Goal: Task Accomplishment & Management: Complete application form

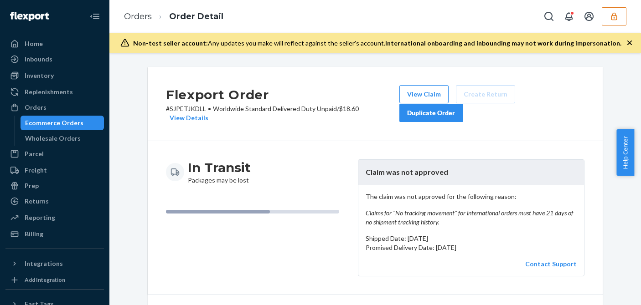
click at [414, 192] on p "The claim was not approved for the following reason: Claims for "No tracking mo…" at bounding box center [471, 209] width 211 height 35
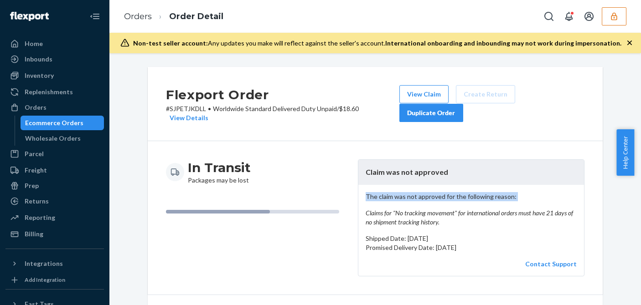
click at [412, 209] on em "Claims for "No tracking movement" for international orders must have 21 days of…" at bounding box center [471, 218] width 211 height 18
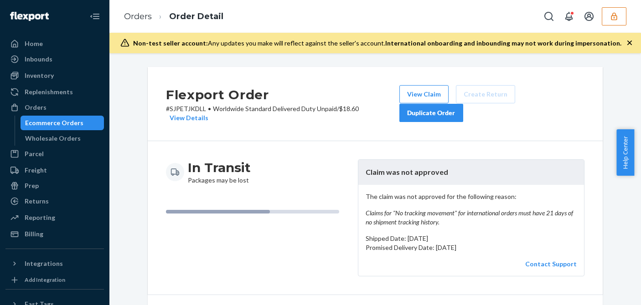
click at [414, 209] on em "Claims for "No tracking movement" for international orders must have 21 days of…" at bounding box center [471, 218] width 211 height 18
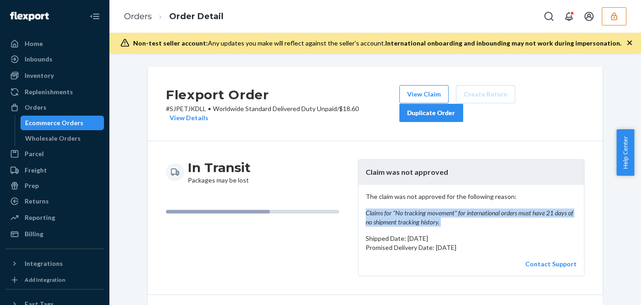
click at [414, 209] on em "Claims for "No tracking movement" for international orders must have 21 days of…" at bounding box center [471, 218] width 211 height 18
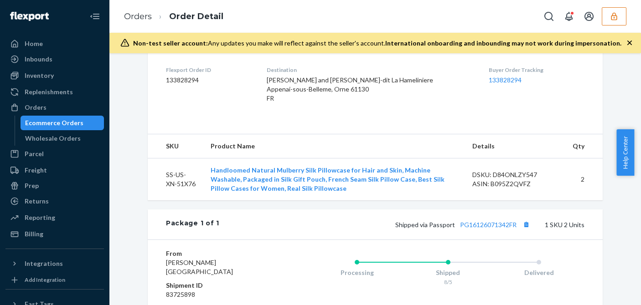
scroll to position [319, 0]
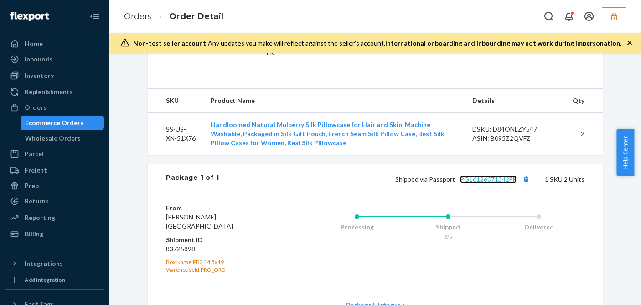
click at [476, 177] on link "PG16126071342FR" at bounding box center [488, 180] width 57 height 8
click at [611, 13] on icon "button" at bounding box center [614, 16] width 9 height 9
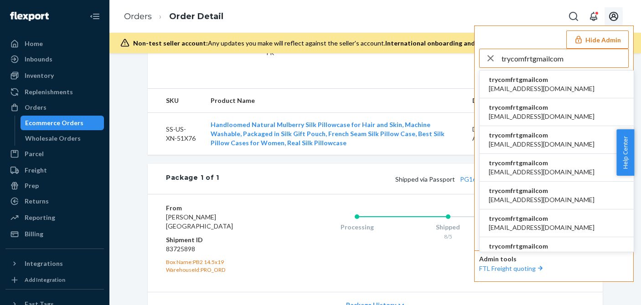
type input "trycomfrtgmailcom"
click at [517, 86] on span "abby@sh-shc.com" at bounding box center [542, 88] width 106 height 9
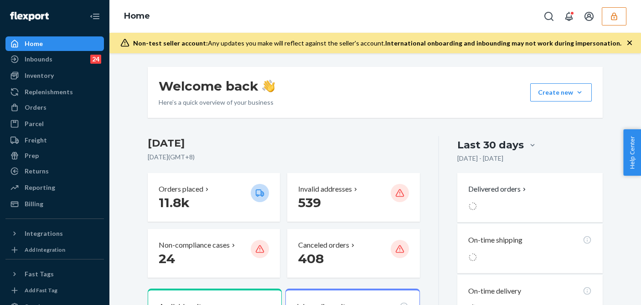
click at [406, 87] on div "Welcome back Here’s a quick overview of your business Create new Create new inb…" at bounding box center [375, 92] width 455 height 51
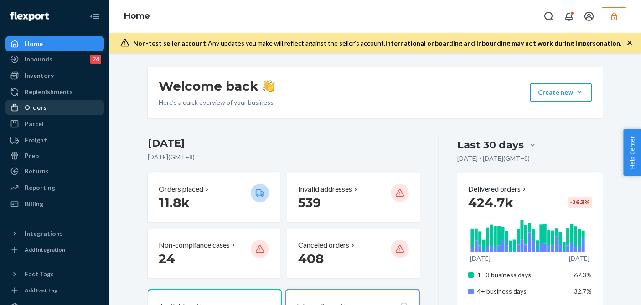
click at [41, 104] on div "Orders" at bounding box center [36, 107] width 22 height 9
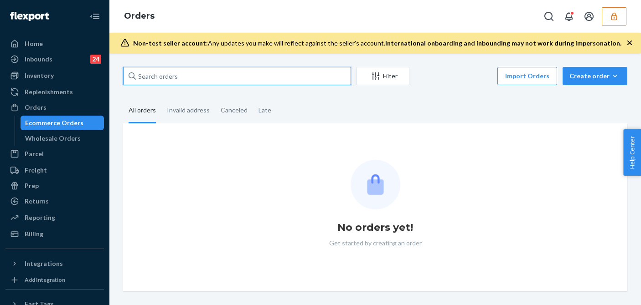
click at [170, 80] on input "text" at bounding box center [237, 76] width 228 height 18
paste input "255252640"
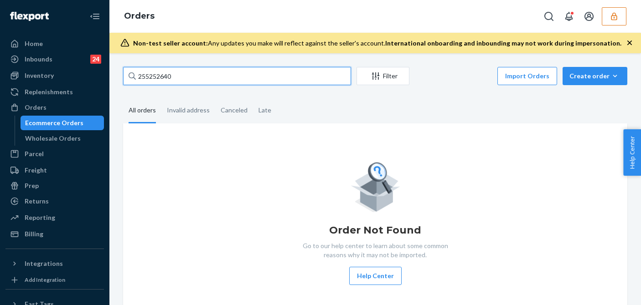
type input "255252640"
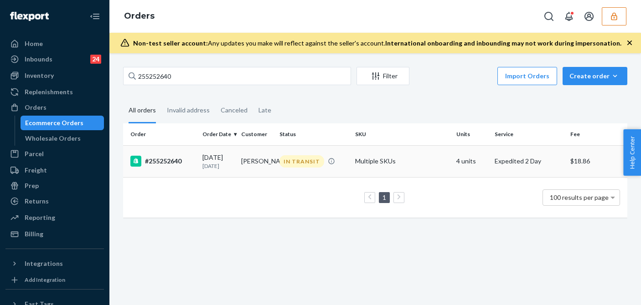
click at [205, 165] on p "3 days ago" at bounding box center [217, 166] width 31 height 8
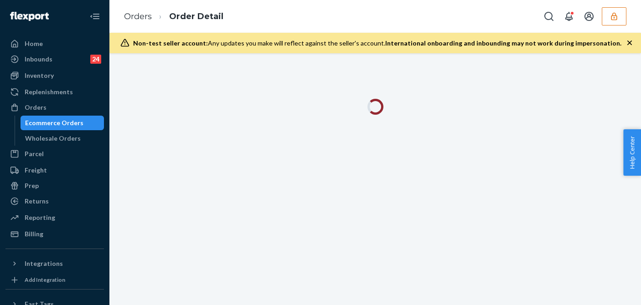
click at [629, 46] on icon "button" at bounding box center [629, 42] width 9 height 9
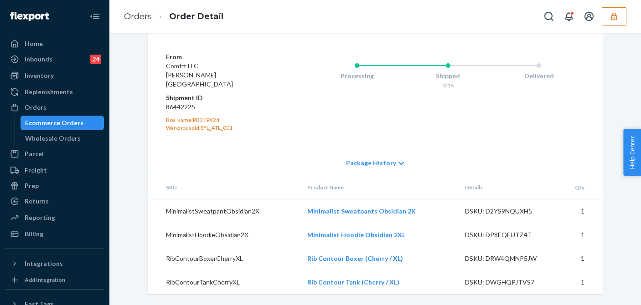
scroll to position [366, 0]
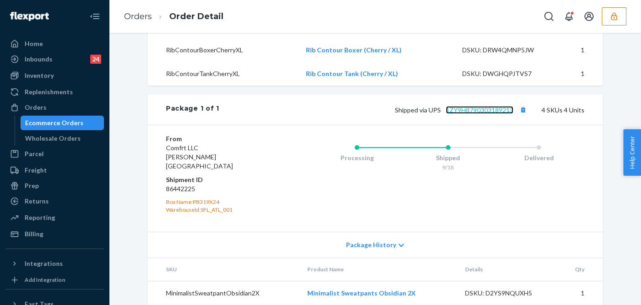
click at [476, 114] on link "1ZY9H8790303189213" at bounding box center [479, 110] width 67 height 8
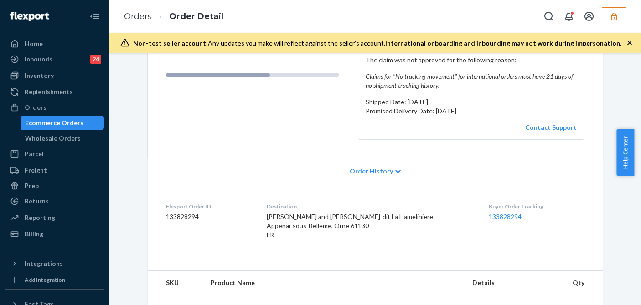
scroll to position [274, 0]
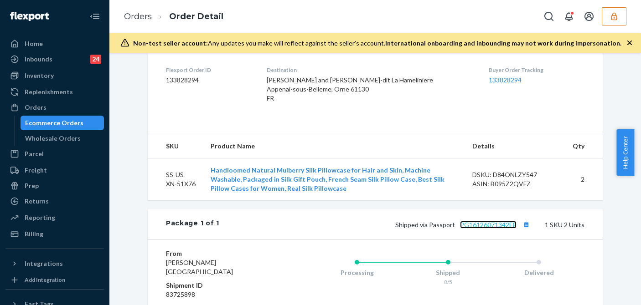
click at [481, 222] on link "PG16126071342FR" at bounding box center [488, 225] width 57 height 8
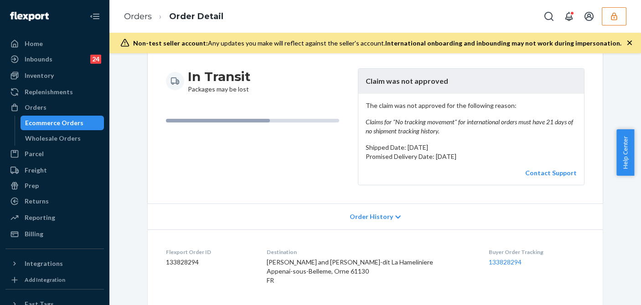
scroll to position [0, 0]
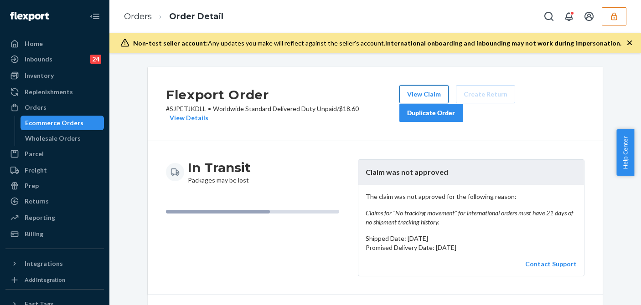
click at [409, 93] on button "View Claim" at bounding box center [423, 94] width 49 height 18
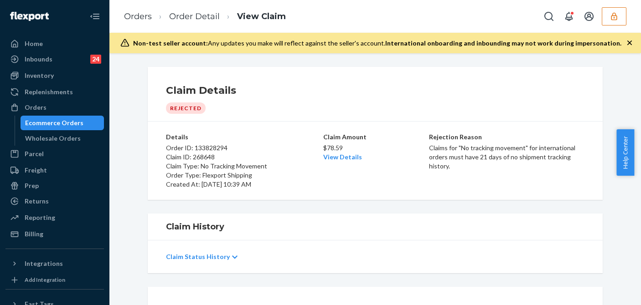
click at [382, 171] on div "Claim Amount $78.59 View Details" at bounding box center [375, 161] width 104 height 57
click at [192, 14] on link "Order Detail" at bounding box center [194, 16] width 51 height 10
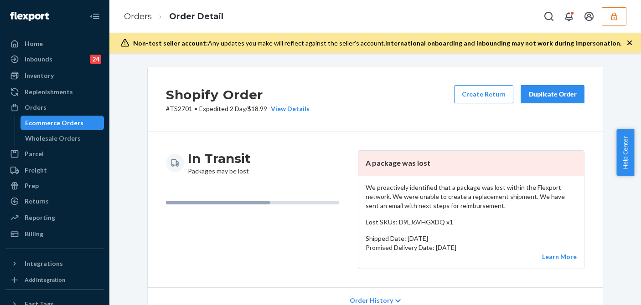
drag, startPoint x: 407, startPoint y: 218, endPoint x: 411, endPoint y: 207, distance: 12.0
click at [408, 218] on p "Lost SKUs: D9LJ6VHGXDQ x1" at bounding box center [471, 222] width 211 height 9
click at [415, 201] on p "We proactively identified that a package was lost within the Flexport network. …" at bounding box center [471, 196] width 211 height 27
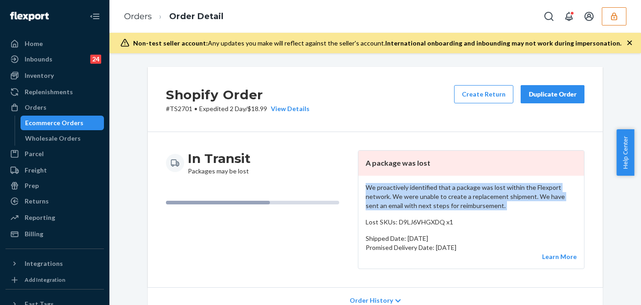
click at [415, 201] on p "We proactively identified that a package was lost within the Flexport network. …" at bounding box center [471, 196] width 211 height 27
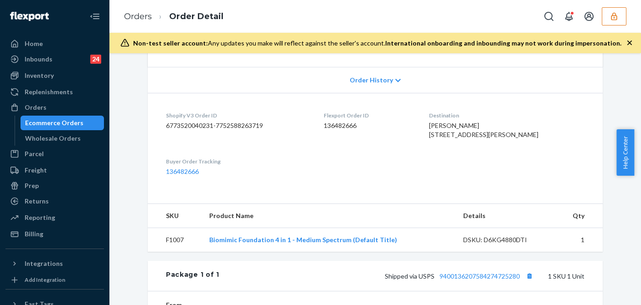
scroll to position [319, 0]
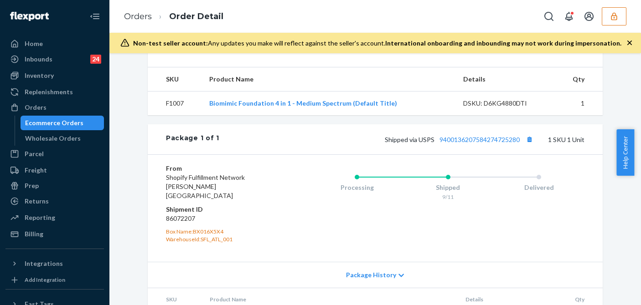
click at [342, 248] on div "Processing Shipped 9/11 Delivered" at bounding box center [430, 208] width 310 height 88
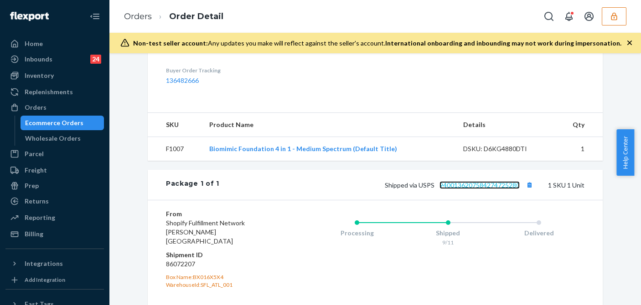
click at [469, 189] on link "9400136207584274725280" at bounding box center [480, 185] width 80 height 8
click at [614, 14] on icon "button" at bounding box center [614, 16] width 9 height 9
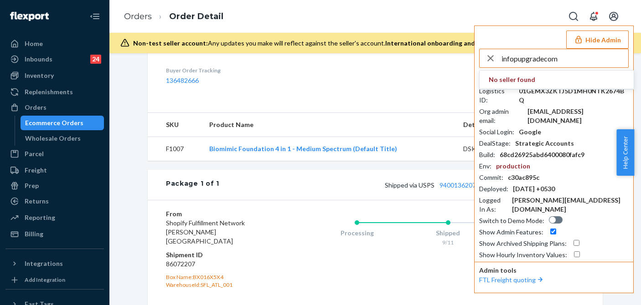
click at [566, 59] on input "infopupgradecom" at bounding box center [565, 58] width 127 height 18
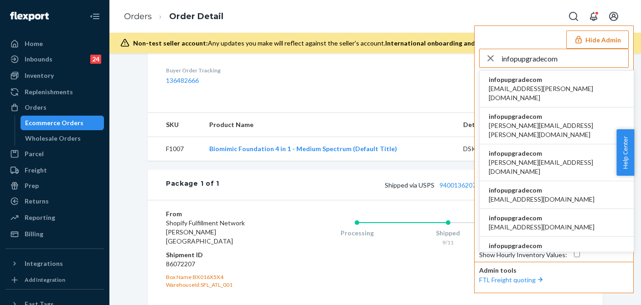
click at [564, 59] on input "infopupgradecom" at bounding box center [565, 58] width 127 height 18
type input "infopupgradecom"
click at [515, 79] on span "infopupgradecom" at bounding box center [557, 79] width 136 height 9
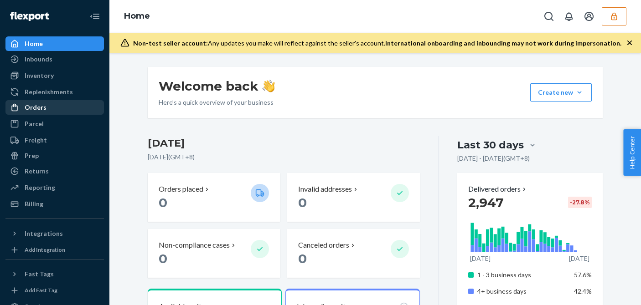
click at [33, 106] on div "Orders" at bounding box center [36, 107] width 22 height 9
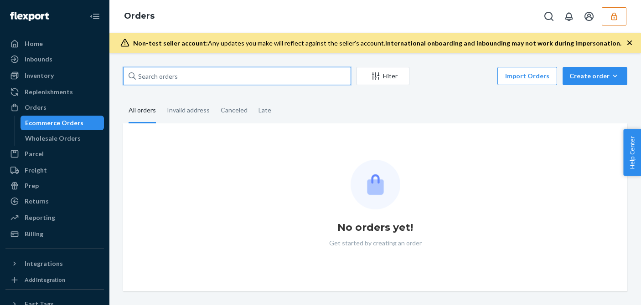
click at [158, 79] on input "text" at bounding box center [237, 76] width 228 height 18
paste input "CH3370860"
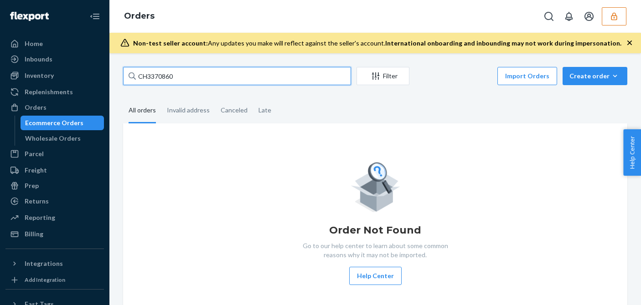
click at [220, 80] on input "CH3370860" at bounding box center [237, 76] width 228 height 18
click at [148, 78] on input "CH3370860" at bounding box center [237, 76] width 228 height 18
paste input "3370860-6437357289495"
click at [211, 76] on input "3370860-6437357289495" at bounding box center [237, 76] width 228 height 18
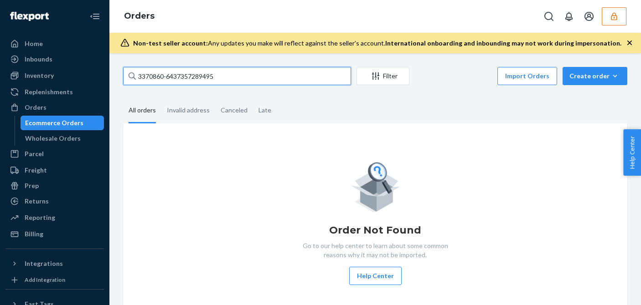
type input "3370860-6437357289495"
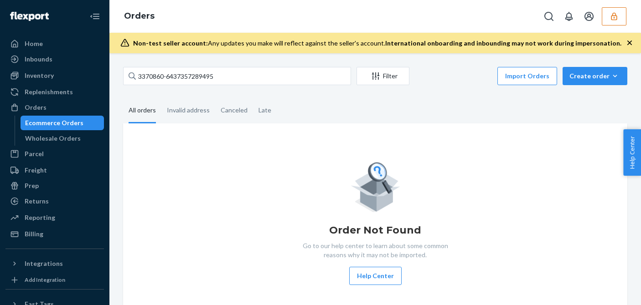
click at [612, 23] on button "button" at bounding box center [614, 16] width 25 height 18
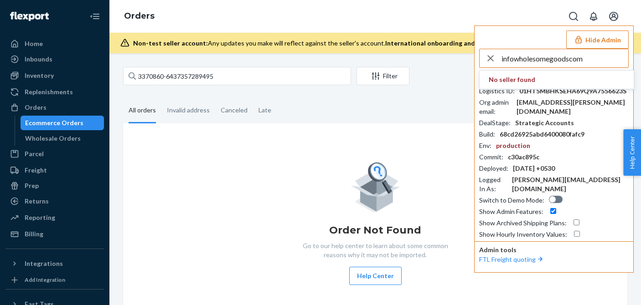
click at [574, 58] on input "infowholesomegoodscom" at bounding box center [565, 58] width 127 height 18
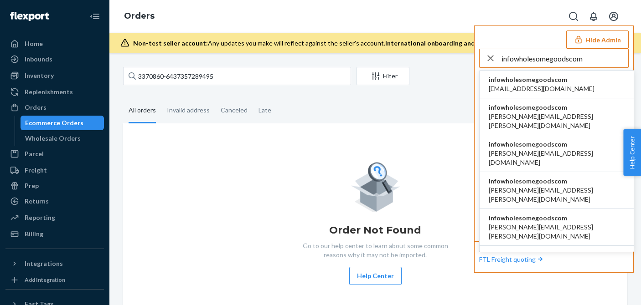
click at [578, 60] on input "infowholesomegoodscom" at bounding box center [565, 58] width 127 height 18
click at [574, 61] on input "infowholesomegoodscom" at bounding box center [565, 58] width 127 height 18
type input "infowholesomegoodscom"
click at [546, 76] on span "infowholesomegoodscom" at bounding box center [542, 79] width 106 height 9
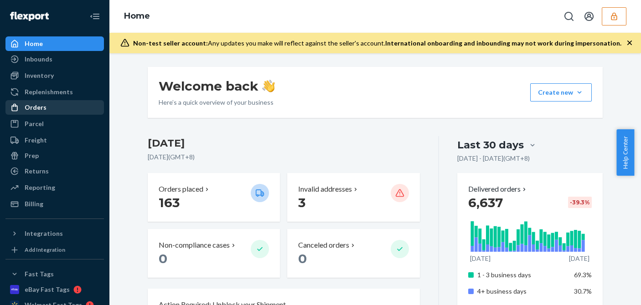
click at [49, 109] on div "Orders" at bounding box center [54, 107] width 97 height 13
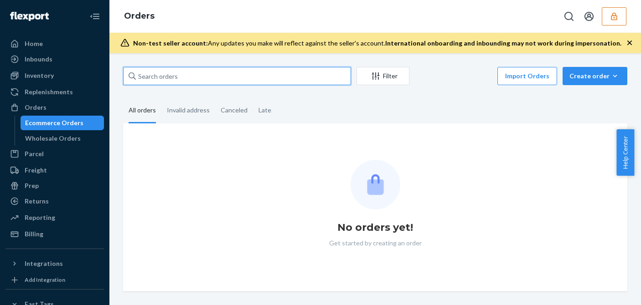
click at [179, 78] on input "text" at bounding box center [237, 76] width 228 height 18
paste input "infowholesomegoodscom"
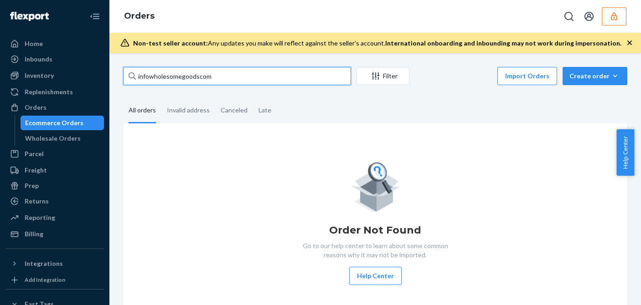
click at [169, 78] on input "infowholesomegoodscom" at bounding box center [237, 76] width 228 height 18
paste input "3370860-6437357289495"
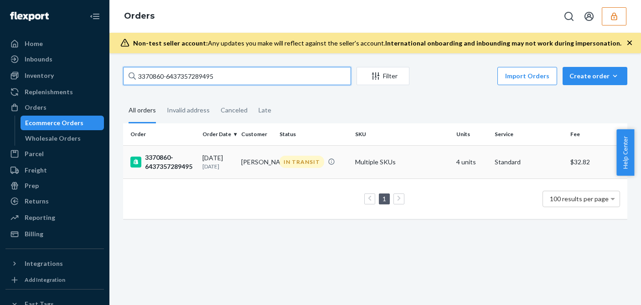
type input "3370860-6437357289495"
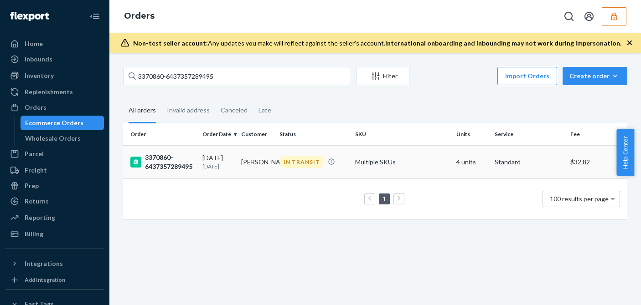
click at [183, 167] on div "3370860-6437357289495" at bounding box center [162, 162] width 65 height 18
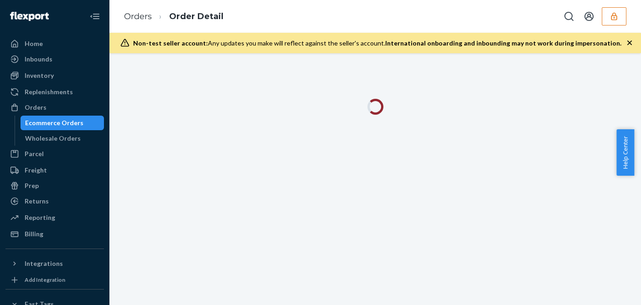
click at [632, 39] on icon "button" at bounding box center [629, 42] width 9 height 9
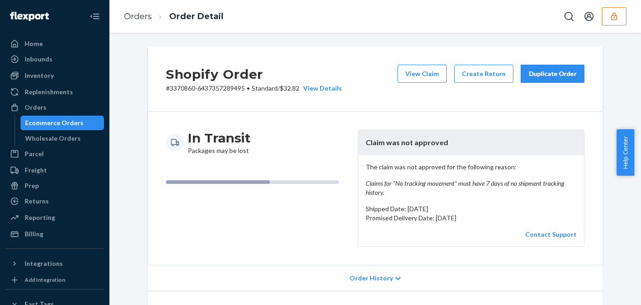
click at [614, 16] on icon "button" at bounding box center [614, 16] width 9 height 9
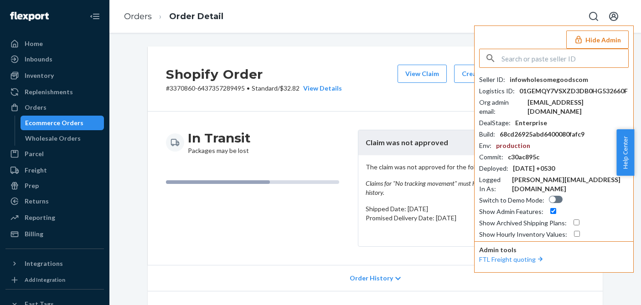
click at [552, 77] on div "infowholesomegoodscom" at bounding box center [549, 79] width 78 height 9
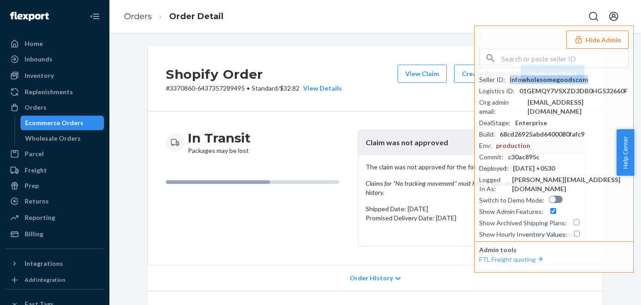
click at [451, 182] on em "Claims for "No tracking movement" must have 7 days of no shipment tracking hist…" at bounding box center [471, 188] width 211 height 18
click at [604, 36] on button "Hide Admin" at bounding box center [597, 40] width 62 height 18
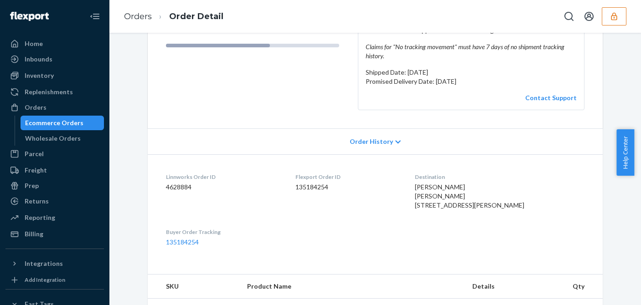
scroll to position [319, 0]
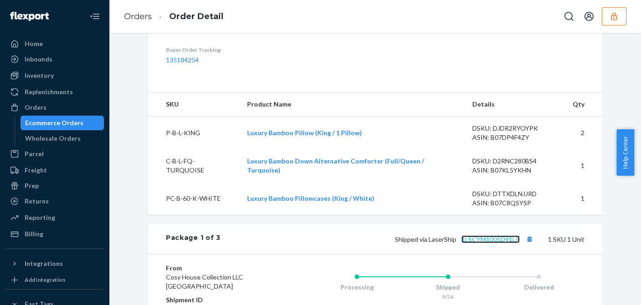
click at [488, 243] on link "1LSCYM1005D91LP" at bounding box center [490, 240] width 58 height 8
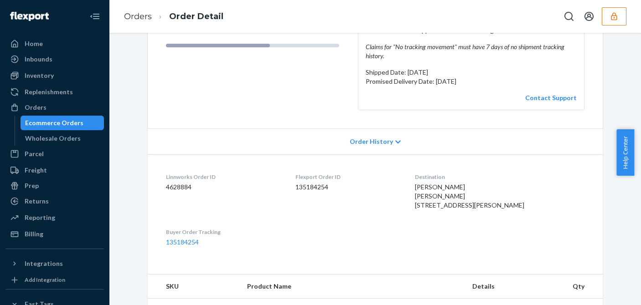
scroll to position [0, 0]
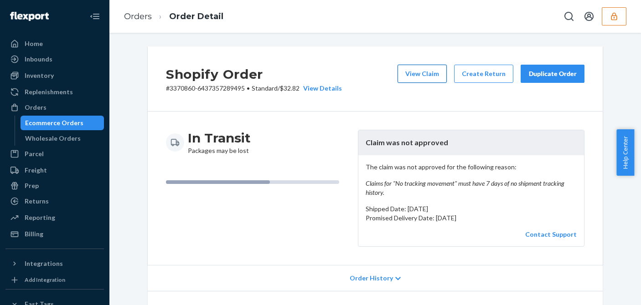
click at [419, 68] on button "View Claim" at bounding box center [422, 74] width 49 height 18
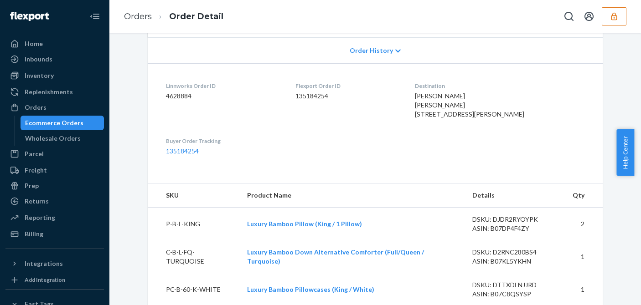
scroll to position [410, 0]
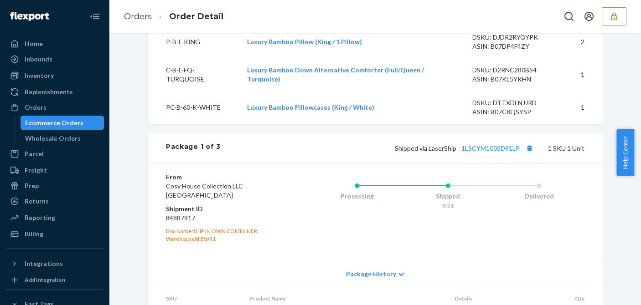
click at [186, 223] on dd "84887917" at bounding box center [220, 218] width 109 height 9
copy dd "84887917"
click at [525, 154] on button "Copy tracking number" at bounding box center [529, 148] width 12 height 12
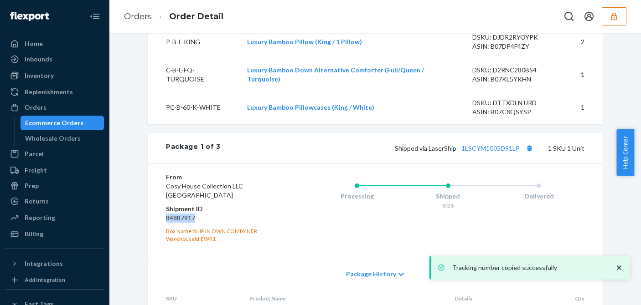
click at [181, 223] on dd "84887917" at bounding box center [220, 218] width 109 height 9
click at [43, 122] on div "Ecommerce Orders" at bounding box center [54, 123] width 58 height 9
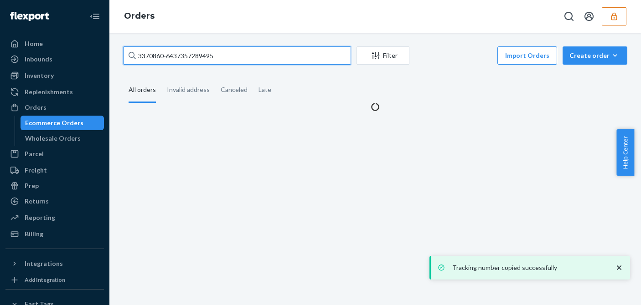
click at [161, 54] on input "3370860-6437357289495" at bounding box center [237, 56] width 228 height 18
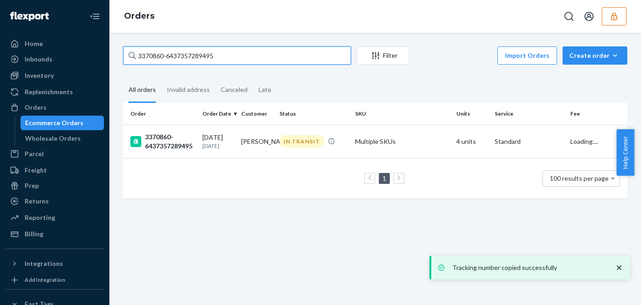
click at [161, 54] on input "3370860-6437357289495" at bounding box center [237, 56] width 228 height 18
paste input "5057-6449670717463"
type input "3375057-6449670717463"
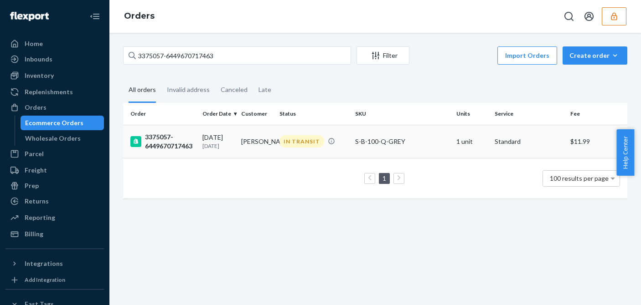
click at [194, 142] on td "3375057-6449670717463" at bounding box center [161, 141] width 76 height 33
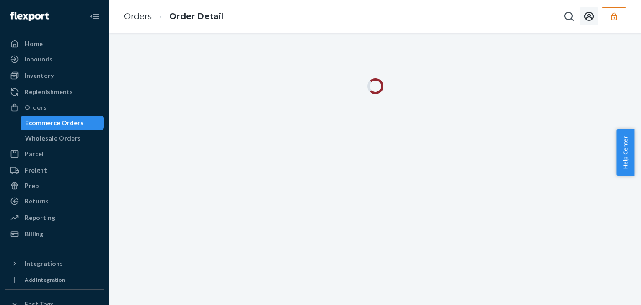
click at [621, 13] on button "button" at bounding box center [614, 16] width 25 height 18
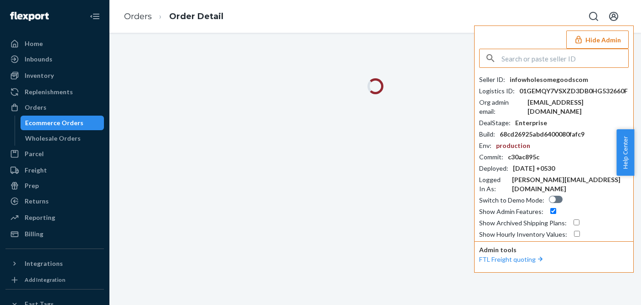
click at [555, 82] on div "infowholesomegoodscom" at bounding box center [549, 79] width 78 height 9
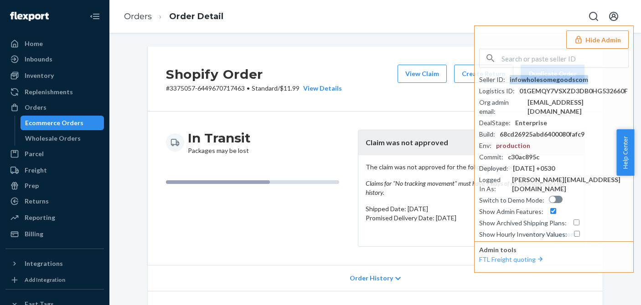
drag, startPoint x: 590, startPoint y: 38, endPoint x: 582, endPoint y: 54, distance: 18.4
click at [591, 36] on button "Hide Admin" at bounding box center [597, 40] width 62 height 18
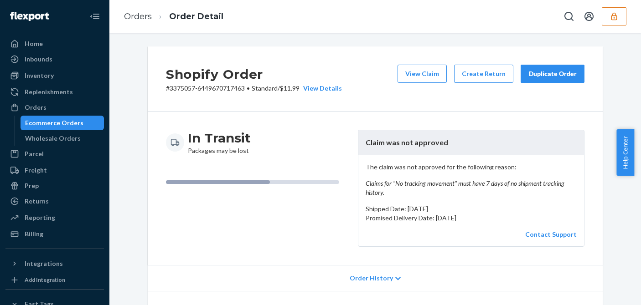
click at [482, 190] on em "Claims for "No tracking movement" must have 7 days of no shipment tracking hist…" at bounding box center [471, 188] width 211 height 18
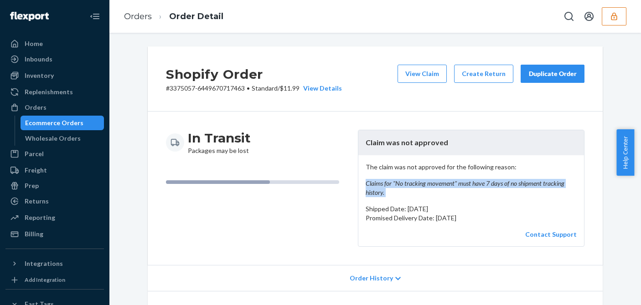
click at [482, 190] on em "Claims for "No tracking movement" must have 7 days of no shipment tracking hist…" at bounding box center [471, 188] width 211 height 18
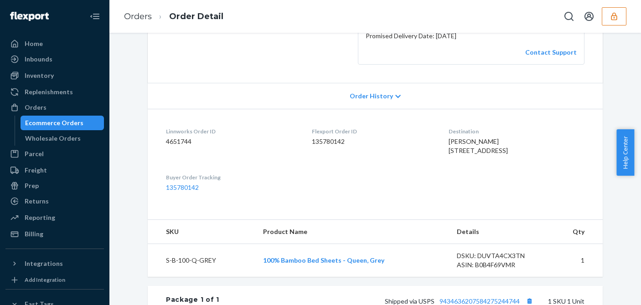
scroll to position [365, 0]
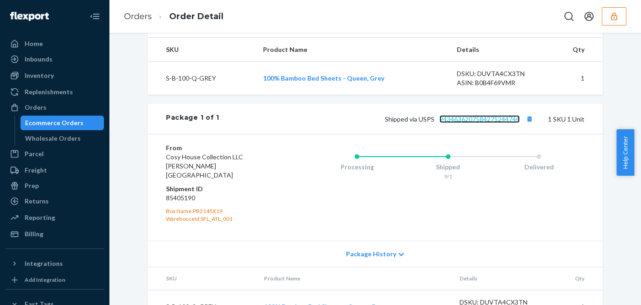
click at [481, 123] on link "9434636207584275244744" at bounding box center [480, 119] width 80 height 8
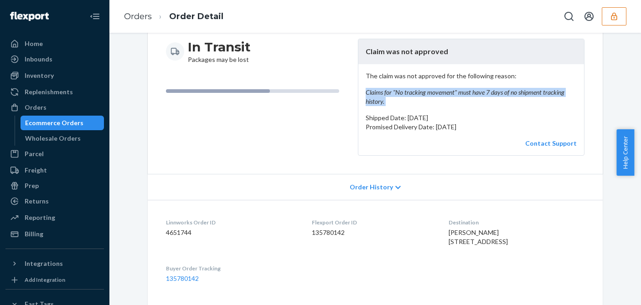
scroll to position [0, 0]
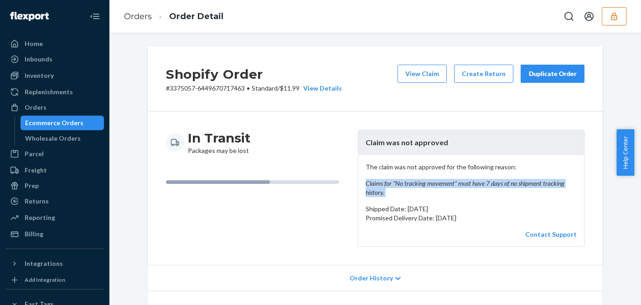
click at [444, 159] on div "The claim was not approved for the following reason: Claims for "No tracking mo…" at bounding box center [471, 200] width 226 height 91
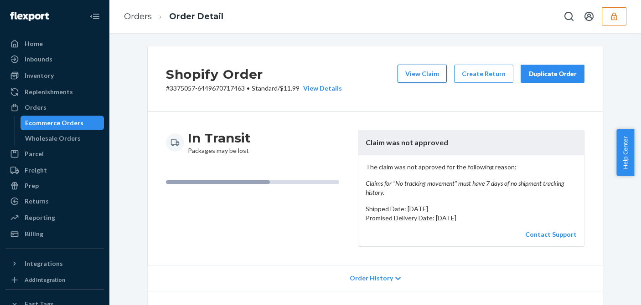
click at [419, 72] on button "View Claim" at bounding box center [422, 74] width 49 height 18
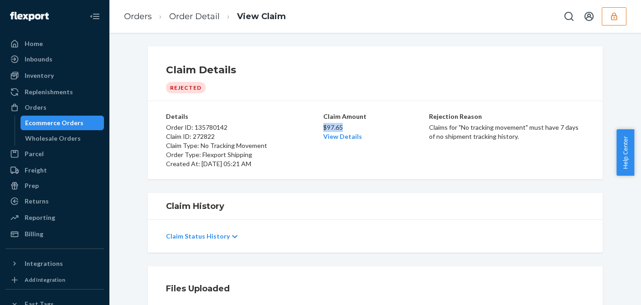
drag, startPoint x: 344, startPoint y: 125, endPoint x: 320, endPoint y: 124, distance: 24.6
click at [323, 124] on p "$97.65" at bounding box center [375, 127] width 104 height 9
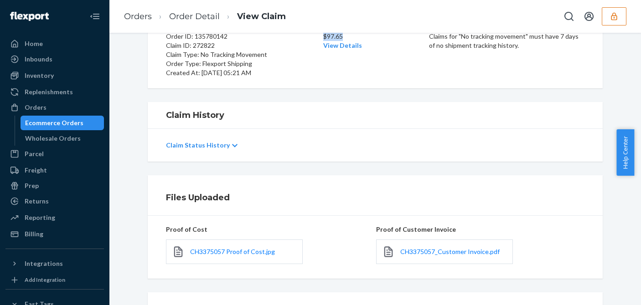
click at [54, 121] on div "Ecommerce Orders" at bounding box center [54, 123] width 58 height 9
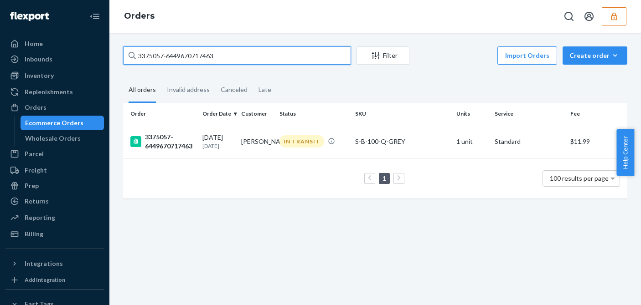
click at [196, 51] on input "3375057-6449670717463" at bounding box center [237, 56] width 228 height 18
paste input "63974-6417228005399"
type input "3363974-6417228005399"
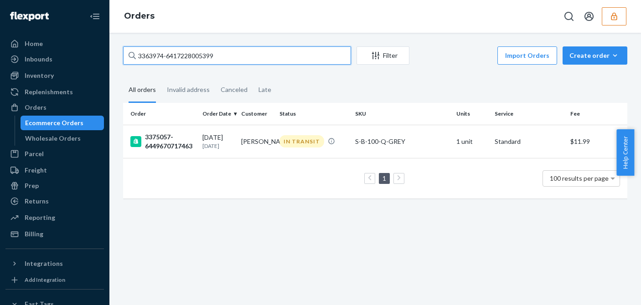
click at [210, 54] on input "3363974-6417228005399" at bounding box center [237, 56] width 228 height 18
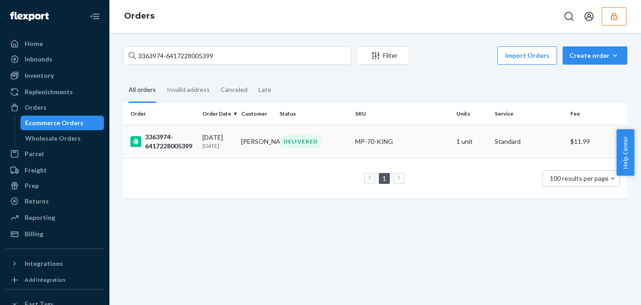
click at [220, 137] on div "08/14/2025 1 month ago" at bounding box center [217, 141] width 31 height 17
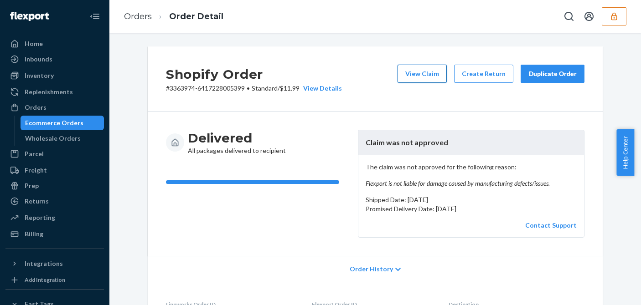
click at [414, 76] on button "View Claim" at bounding box center [422, 74] width 49 height 18
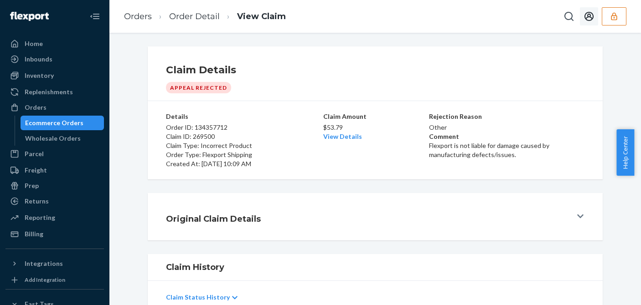
click at [616, 14] on icon "button" at bounding box center [614, 16] width 9 height 9
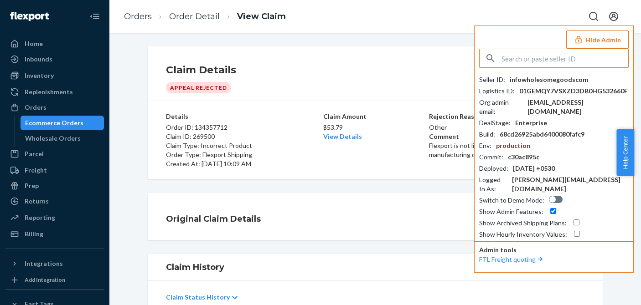
click at [538, 79] on div "infowholesomegoodscom" at bounding box center [549, 79] width 78 height 9
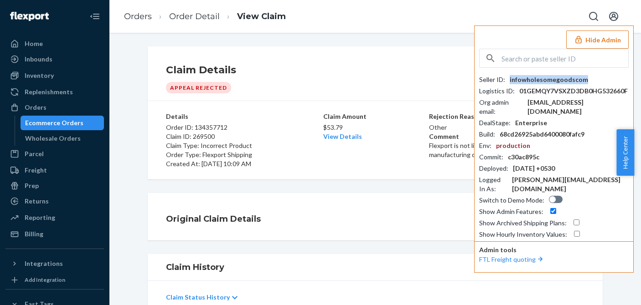
copy div "infowholesomegoodscom"
click at [31, 242] on div "Home Inbounds Shipping Plans Problems Inventory Products Replenishments Orders …" at bounding box center [54, 152] width 109 height 305
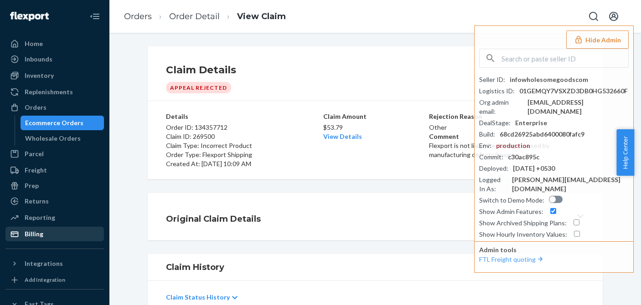
click at [40, 237] on div "Billing" at bounding box center [34, 234] width 19 height 9
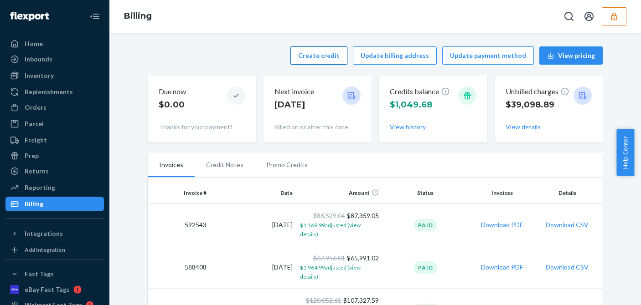
click at [317, 55] on button "Create credit" at bounding box center [318, 56] width 57 height 18
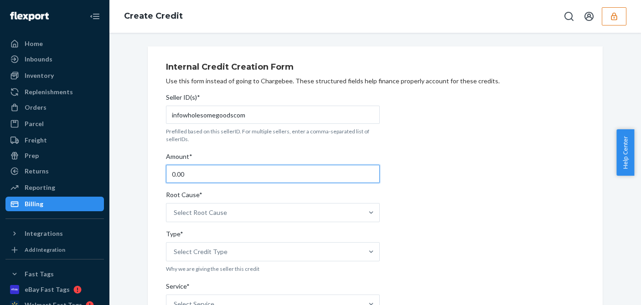
click at [218, 176] on input "0.00" at bounding box center [273, 174] width 214 height 18
type input "53.79"
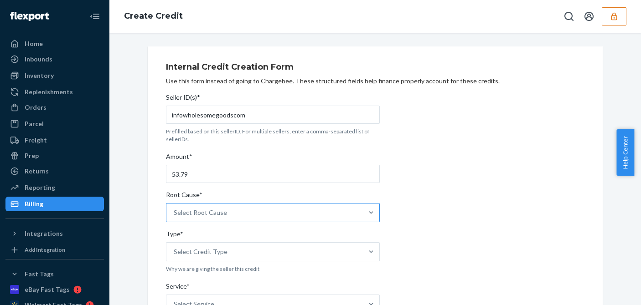
click at [223, 210] on div "Select Root Cause" at bounding box center [264, 213] width 196 height 18
click at [175, 210] on input "Root Cause* Select Root Cause" at bounding box center [174, 212] width 1 height 9
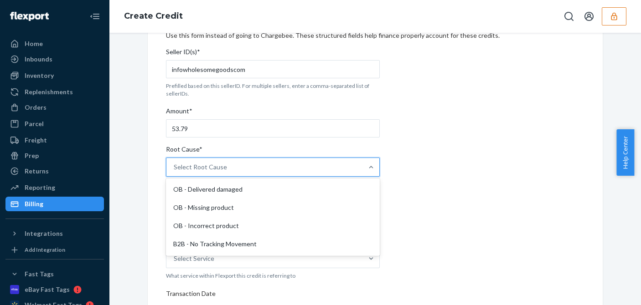
scroll to position [228, 0]
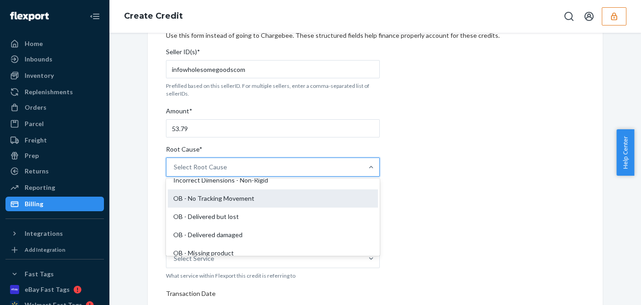
click at [229, 201] on div "OB - No Tracking Movement" at bounding box center [273, 199] width 210 height 18
click at [175, 172] on input "Root Cause* option OB - No Tracking Movement focused, 14 of 29. 29 results avai…" at bounding box center [174, 167] width 1 height 9
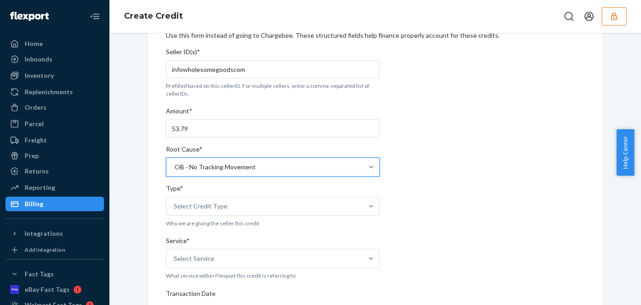
click at [271, 163] on div "OB - No Tracking Movement" at bounding box center [264, 167] width 196 height 18
click at [175, 163] on input "Root Cause* option OB - No Tracking Movement, selected. 0 results available. Se…" at bounding box center [174, 167] width 1 height 9
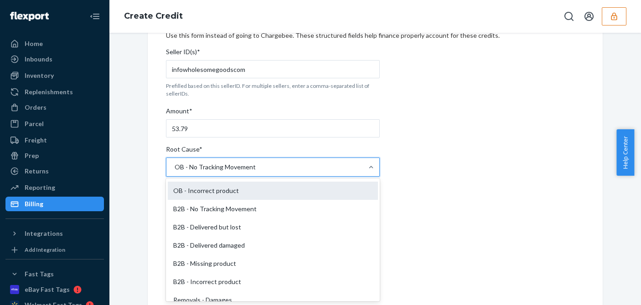
scroll to position [263, 0]
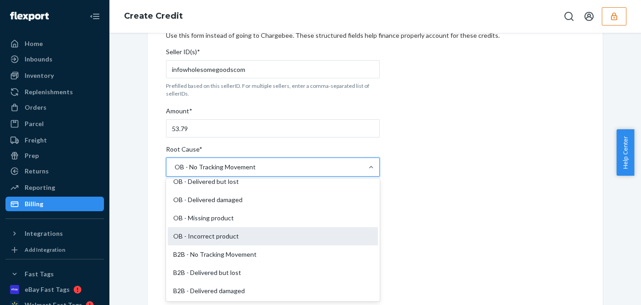
click at [204, 237] on div "OB - Incorrect product" at bounding box center [273, 237] width 210 height 18
click at [175, 172] on input "Root Cause* option OB - No Tracking Movement, selected. option OB - Incorrect p…" at bounding box center [174, 167] width 1 height 9
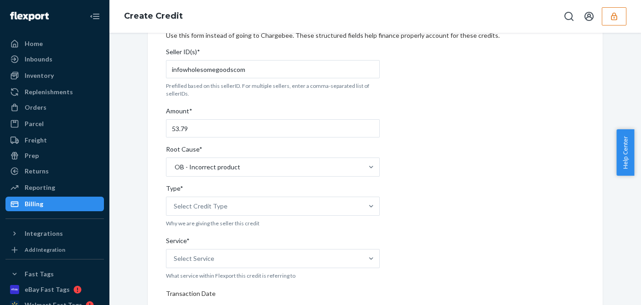
click at [456, 191] on div "Internal Credit Creation Form Use this form instead of going to Chargebee. Thes…" at bounding box center [375, 292] width 419 height 561
click at [254, 207] on div "Select Credit Type" at bounding box center [264, 206] width 196 height 18
click at [175, 207] on input "Type* Select Credit Type" at bounding box center [174, 206] width 1 height 9
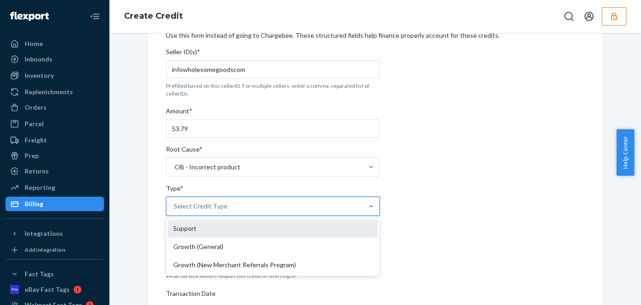
click at [186, 229] on div "Support" at bounding box center [273, 229] width 210 height 18
click at [175, 211] on input "Type* option Support focused, 1 of 3. 3 results available. Use Up and Down to c…" at bounding box center [174, 206] width 1 height 9
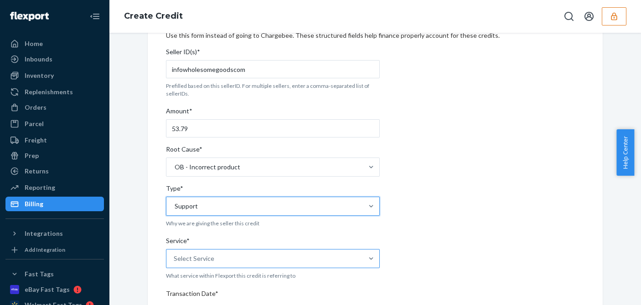
click at [207, 253] on div "Select Service" at bounding box center [264, 259] width 196 height 18
click at [175, 254] on input "Service* Select Service" at bounding box center [174, 258] width 1 height 9
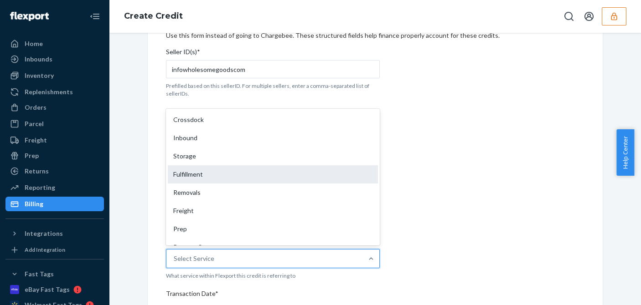
click at [201, 171] on div "Fulfillment" at bounding box center [273, 174] width 210 height 18
click at [175, 254] on input "Service* option Removals focused, 5 of 10. 10 results available. Use Up and Dow…" at bounding box center [174, 258] width 1 height 9
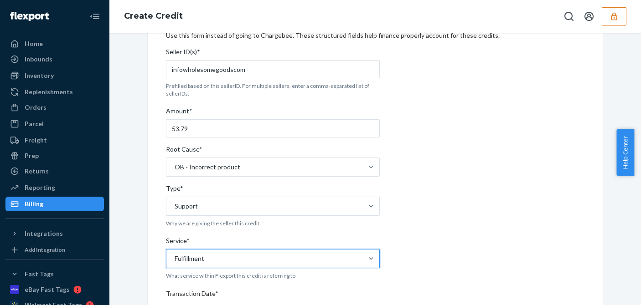
scroll to position [182, 0]
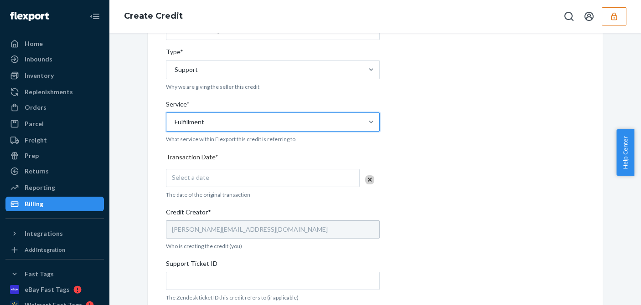
click at [196, 177] on span "Select a date" at bounding box center [190, 178] width 37 height 8
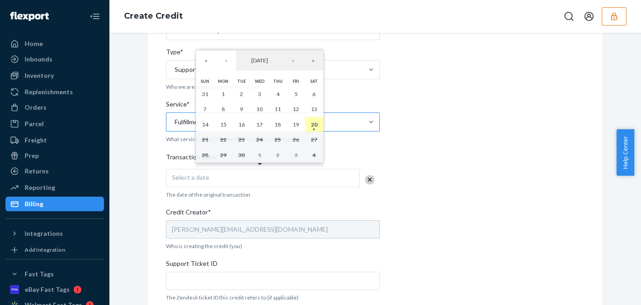
click at [315, 124] on abbr "20" at bounding box center [314, 124] width 6 height 7
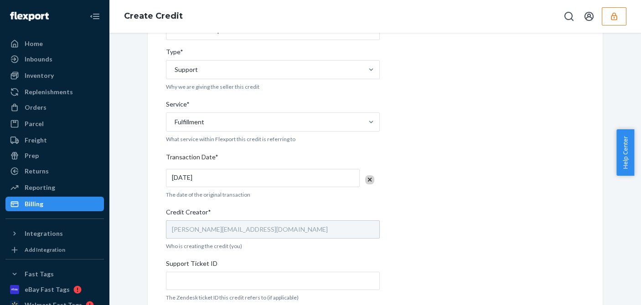
scroll to position [324, 0]
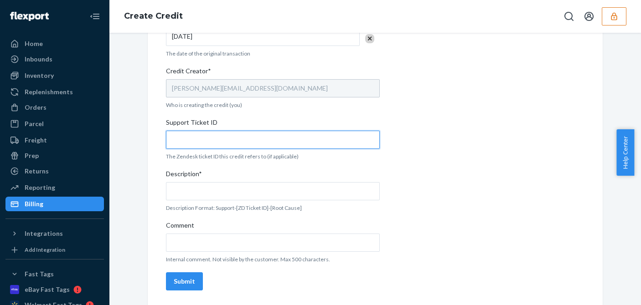
click at [217, 134] on input "Support Ticket ID" at bounding box center [273, 140] width 214 height 18
paste input "822819"
type input "822819"
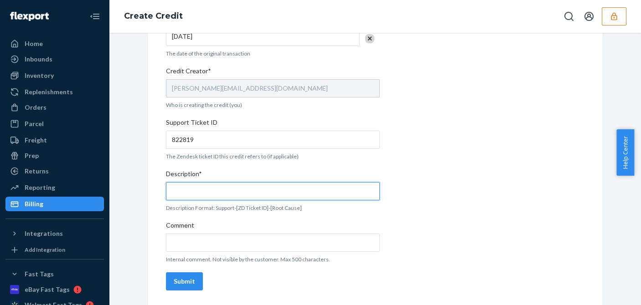
click at [209, 185] on input "Description*" at bounding box center [273, 191] width 214 height 18
paste input "822819"
type input "Support 822819 / OB - Incorrect product"
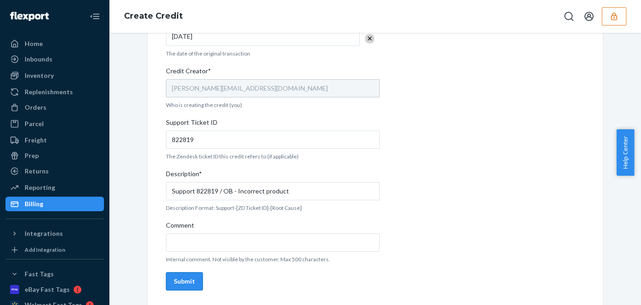
click at [186, 278] on div "Submit" at bounding box center [184, 281] width 21 height 9
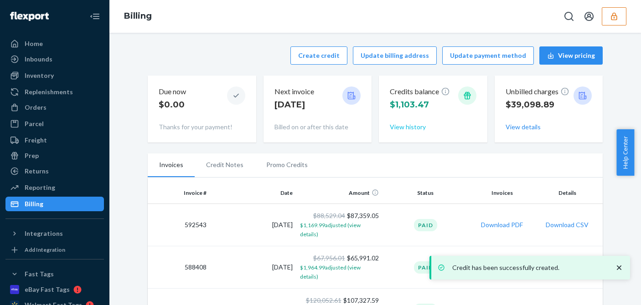
click at [393, 127] on button "View history" at bounding box center [408, 127] width 36 height 9
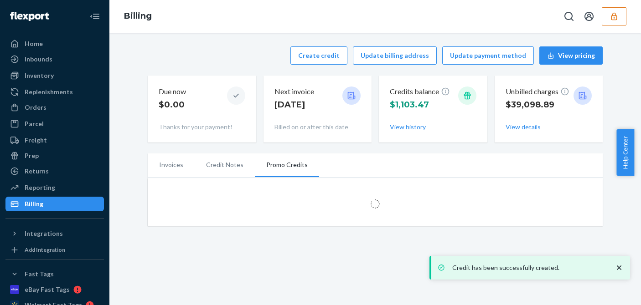
click at [619, 268] on icon "close toast" at bounding box center [619, 268] width 9 height 9
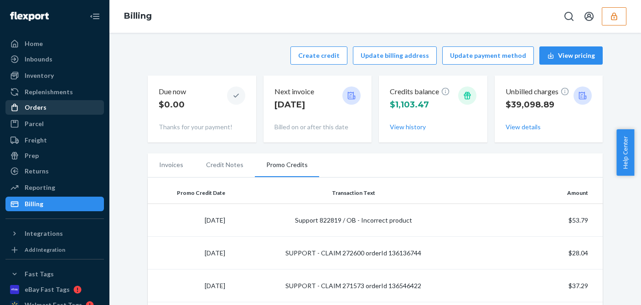
click at [35, 106] on div "Orders" at bounding box center [36, 107] width 22 height 9
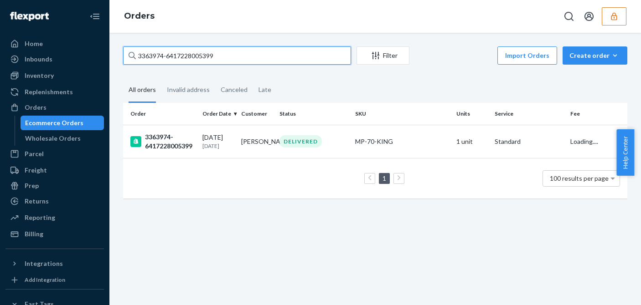
click at [186, 52] on input "3363974-6417228005399" at bounding box center [237, 56] width 228 height 18
paste input "5330-642110495131"
type input "3365330-6421104951319"
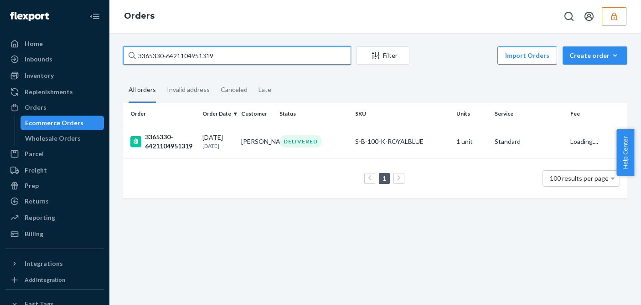
click at [233, 57] on input "3365330-6421104951319" at bounding box center [237, 56] width 228 height 18
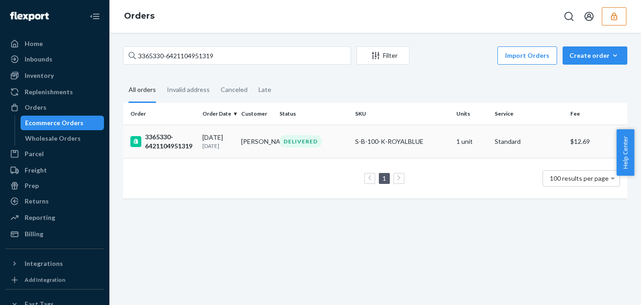
click at [227, 138] on div "08/16/2025 1 month ago" at bounding box center [217, 141] width 31 height 17
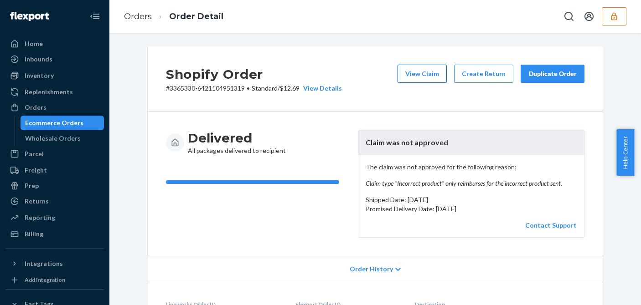
click at [419, 78] on button "View Claim" at bounding box center [422, 74] width 49 height 18
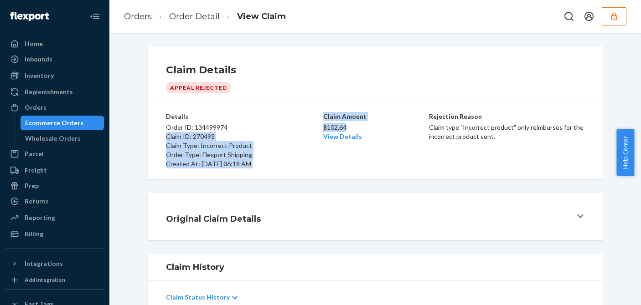
drag, startPoint x: 349, startPoint y: 128, endPoint x: 319, endPoint y: 128, distance: 30.1
click at [319, 128] on div "Details Order ID: 134499974 Claim ID: 270493 Claim Type: Incorrect Product Orde…" at bounding box center [375, 140] width 419 height 57
copy div "Claim ID: 270493 Claim Type: Incorrect Product Order Type: Flexport Shipping Cr…"
click at [324, 129] on p "$102.64" at bounding box center [375, 127] width 104 height 9
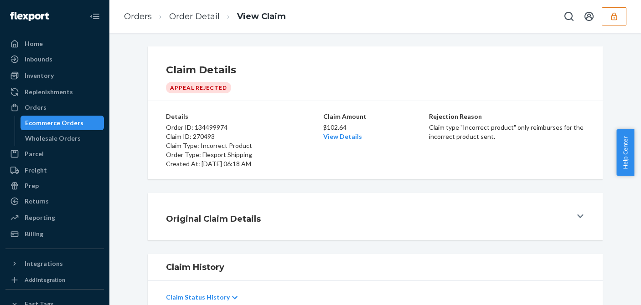
click at [324, 129] on p "$102.64" at bounding box center [375, 127] width 104 height 9
click at [614, 11] on button "button" at bounding box center [614, 16] width 25 height 18
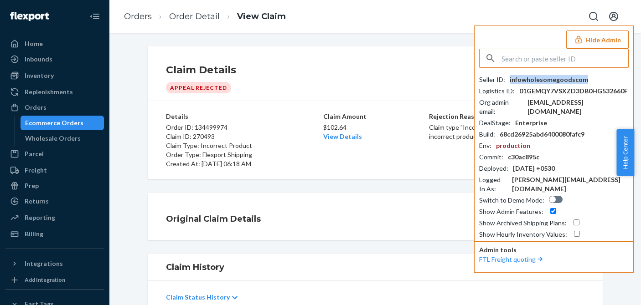
click at [544, 80] on div "infowholesomegoodscom" at bounding box center [549, 79] width 78 height 9
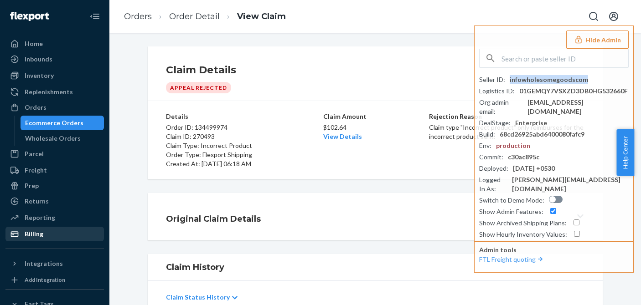
click at [43, 231] on div "Billing" at bounding box center [54, 234] width 97 height 13
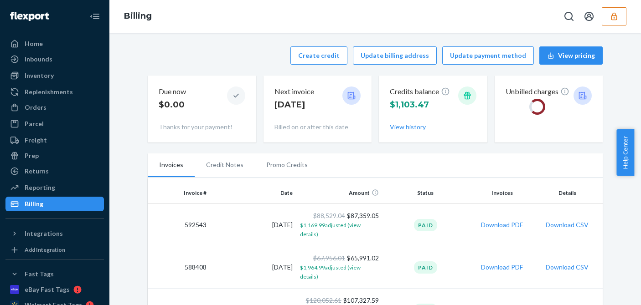
click at [287, 53] on div "Create credit Update billing address Update payment method View pricing" at bounding box center [375, 56] width 455 height 18
click at [320, 53] on button "Create credit" at bounding box center [318, 56] width 57 height 18
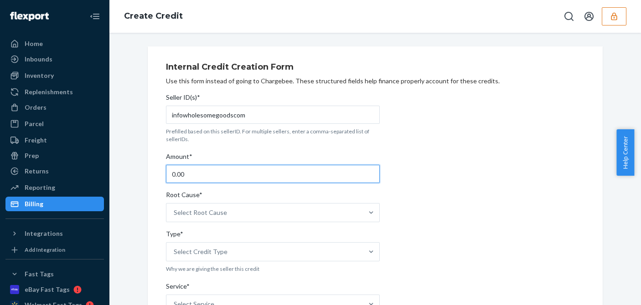
click at [194, 177] on input "0.00" at bounding box center [273, 174] width 214 height 18
click at [195, 176] on input "0.00" at bounding box center [273, 174] width 214 height 18
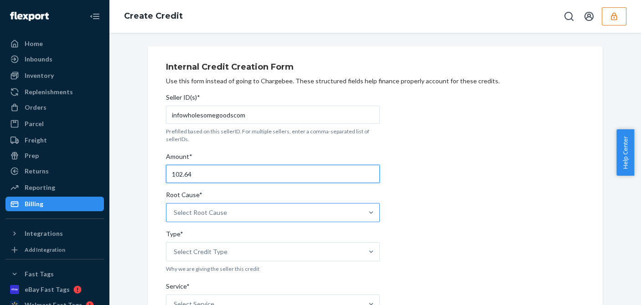
type input "102.64"
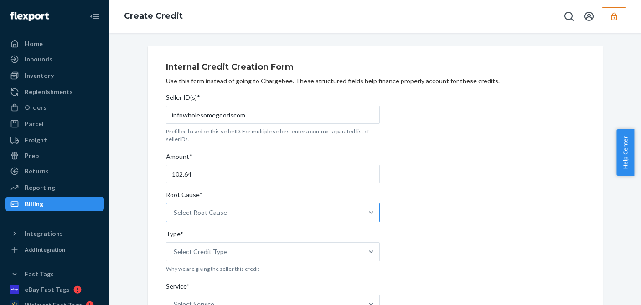
click at [226, 214] on div "Select Root Cause" at bounding box center [264, 213] width 196 height 18
click at [175, 214] on input "Root Cause* Select Root Cause" at bounding box center [174, 212] width 1 height 9
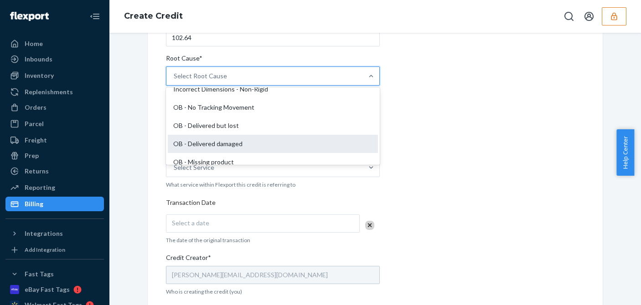
scroll to position [274, 0]
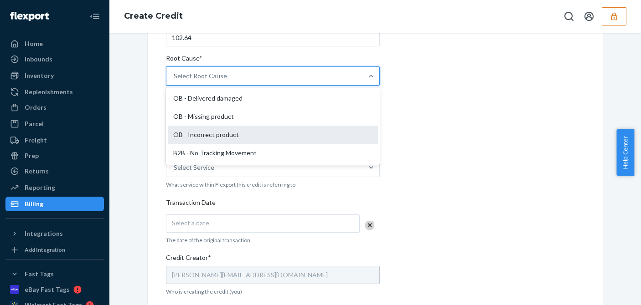
click at [204, 137] on div "OB - Incorrect product" at bounding box center [273, 135] width 210 height 18
click at [175, 81] on input "Root Cause* option OB - Incorrect product focused, 18 of 29. 29 results availab…" at bounding box center [174, 76] width 1 height 9
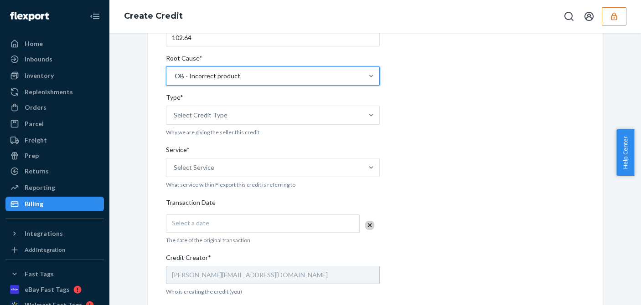
click at [470, 146] on div "Internal Credit Creation Form Use this form instead of going to Chargebee. Thes…" at bounding box center [375, 201] width 419 height 561
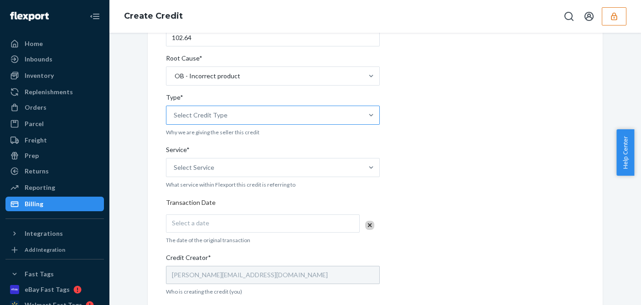
click at [219, 113] on div "Select Credit Type" at bounding box center [201, 115] width 54 height 9
click at [175, 113] on input "Type* Select Credit Type" at bounding box center [174, 115] width 1 height 9
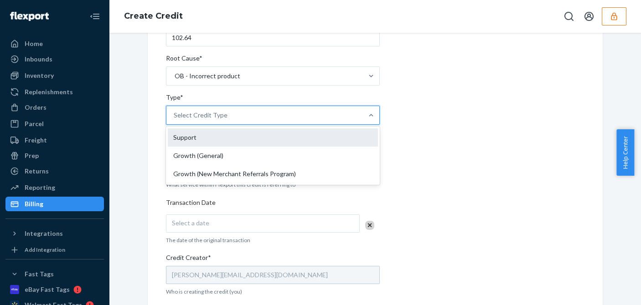
click at [183, 136] on div "Support" at bounding box center [273, 138] width 210 height 18
click at [175, 120] on input "Type* option Support focused, 1 of 3. 3 results available. Use Up and Down to c…" at bounding box center [174, 115] width 1 height 9
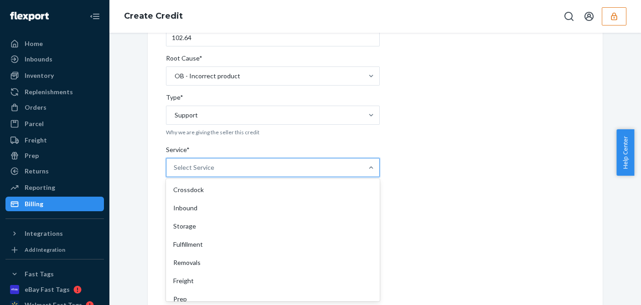
click at [192, 164] on div "Select Service" at bounding box center [194, 167] width 41 height 9
click at [175, 164] on input "Service* option Crossdock focused, 1 of 10. 10 results available. Use Up and Do…" at bounding box center [174, 167] width 1 height 9
click at [186, 248] on div "Fulfillment" at bounding box center [273, 245] width 210 height 18
click at [175, 172] on input "Service* option Fulfillment focused, 4 of 10. 10 results available. Use Up and …" at bounding box center [174, 167] width 1 height 9
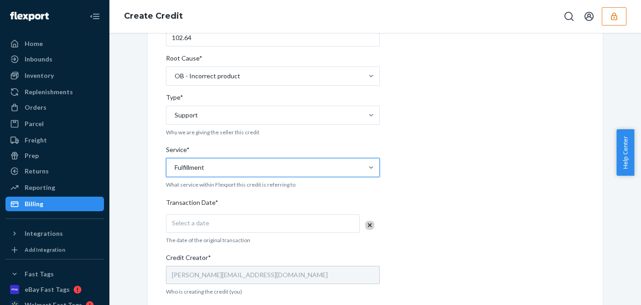
click at [142, 242] on div "Internal Credit Creation Form Use this form instead of going to Chargebee. Thes…" at bounding box center [375, 201] width 469 height 583
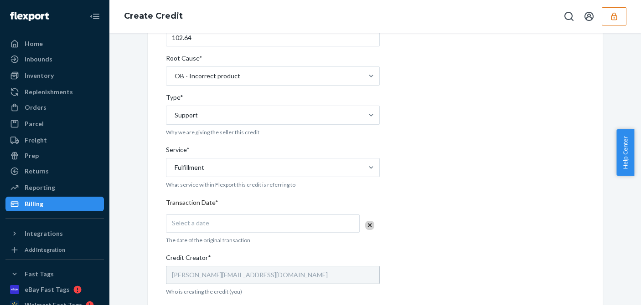
click at [202, 228] on div "Select a date" at bounding box center [263, 224] width 194 height 18
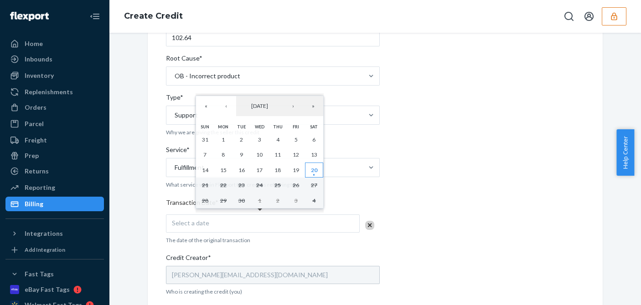
click at [313, 171] on abbr "20" at bounding box center [314, 170] width 6 height 7
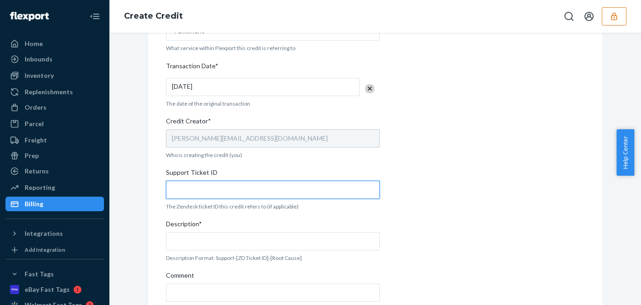
click at [190, 194] on input "Support Ticket ID" at bounding box center [273, 190] width 214 height 18
paste input "822820"
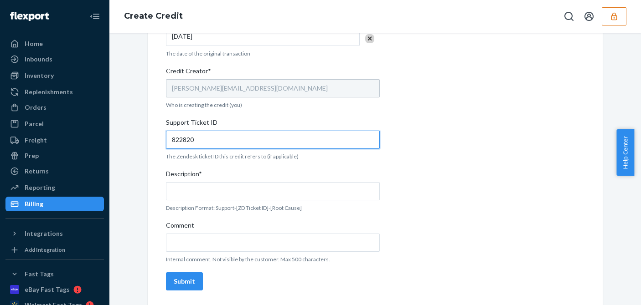
type input "822820"
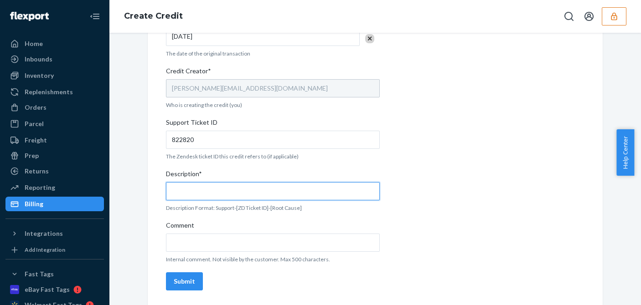
click at [195, 194] on input "Description*" at bounding box center [273, 191] width 214 height 18
paste input "822820"
type input "Support 822820 / OB - Incorrect product"
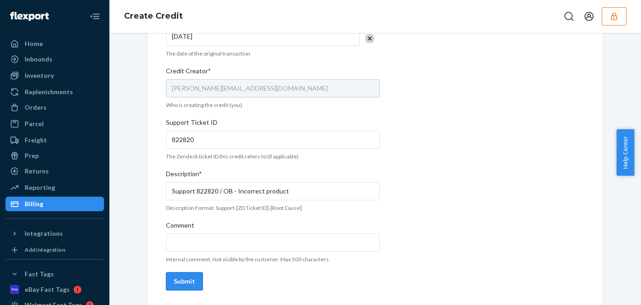
click at [196, 285] on button "Submit" at bounding box center [184, 282] width 37 height 18
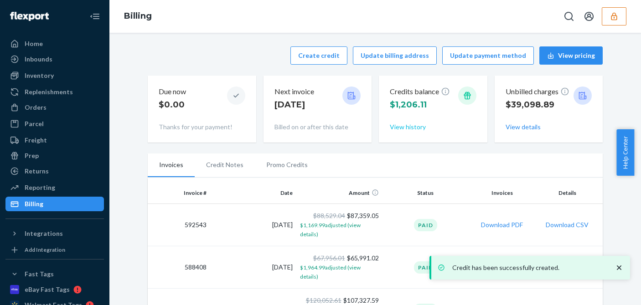
click at [411, 126] on button "View history" at bounding box center [408, 127] width 36 height 9
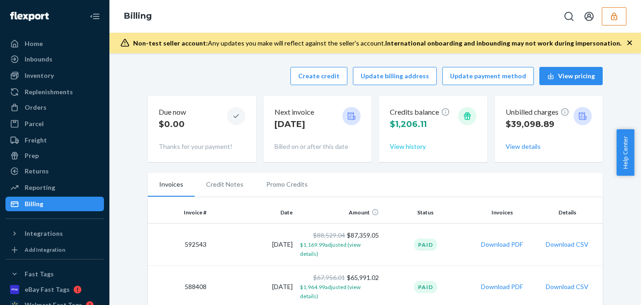
click at [394, 146] on button "View history" at bounding box center [408, 146] width 36 height 9
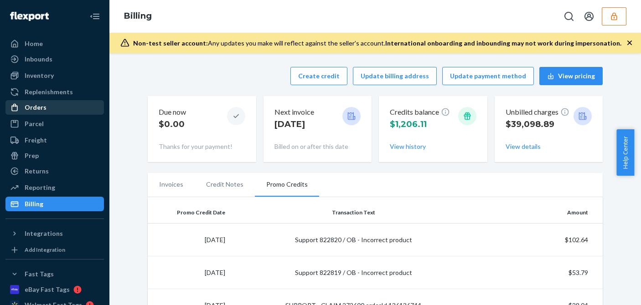
click at [47, 110] on div "Orders" at bounding box center [54, 107] width 97 height 13
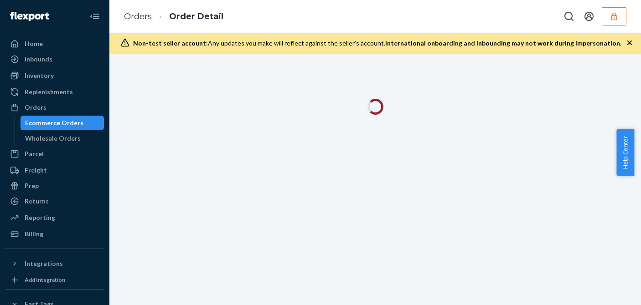
click at [632, 38] on icon "button" at bounding box center [629, 42] width 9 height 9
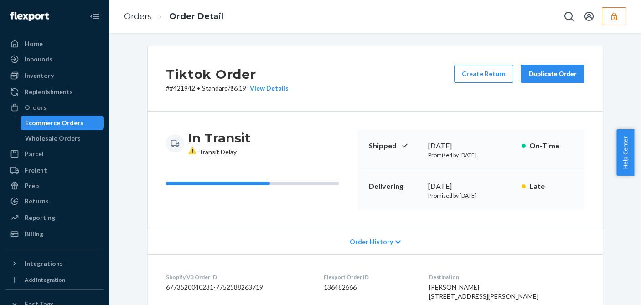
drag, startPoint x: 334, startPoint y: 111, endPoint x: 405, endPoint y: 147, distance: 79.9
click at [334, 111] on div "Tiktok Order # #421942 • Standard / $6.19 View Details Create Return Duplicate …" at bounding box center [375, 79] width 455 height 65
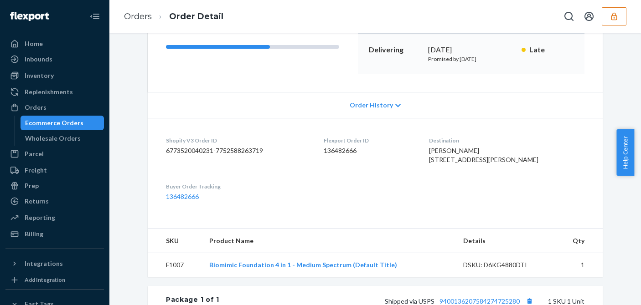
scroll to position [274, 0]
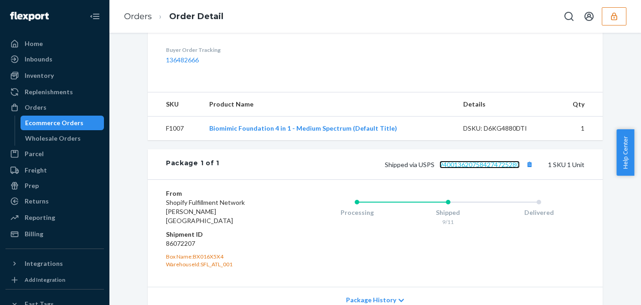
click at [500, 169] on link "9400136207584274725280" at bounding box center [480, 165] width 80 height 8
click at [614, 14] on icon "button" at bounding box center [614, 16] width 9 height 9
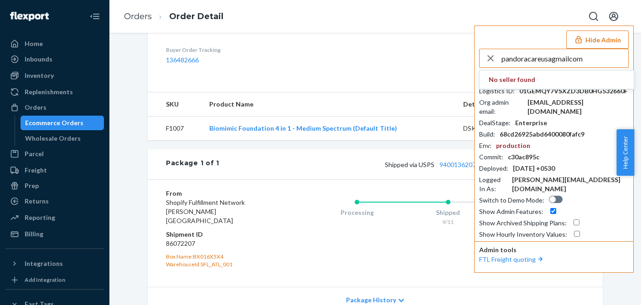
click at [598, 62] on input "pandoracareusagmailcom" at bounding box center [565, 58] width 127 height 18
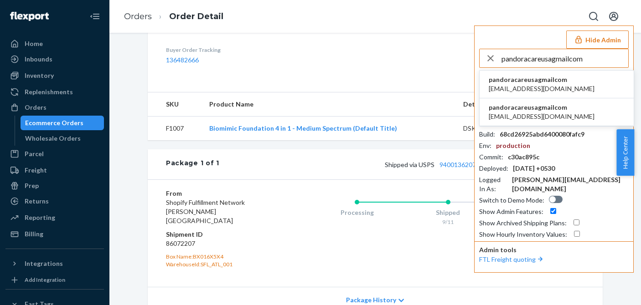
type input "pandoracareusagmailcom"
click at [530, 81] on span "pandoracareusagmailcom" at bounding box center [542, 79] width 106 height 9
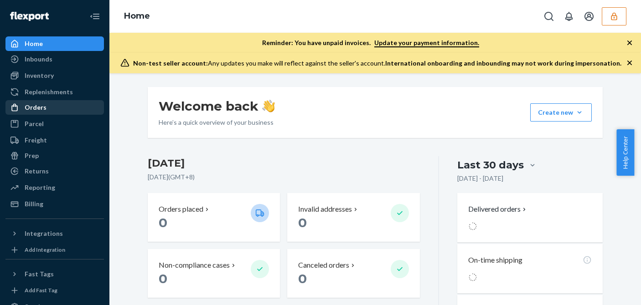
click at [38, 117] on link "Parcel" at bounding box center [54, 124] width 98 height 15
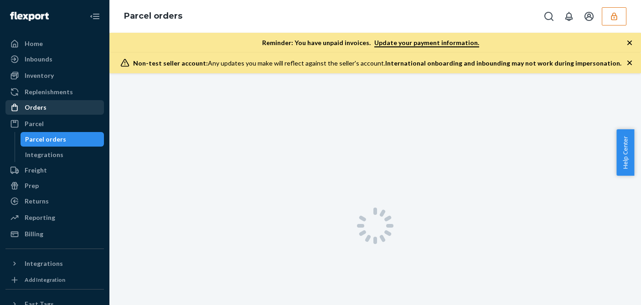
click at [50, 107] on div "Orders" at bounding box center [54, 107] width 97 height 13
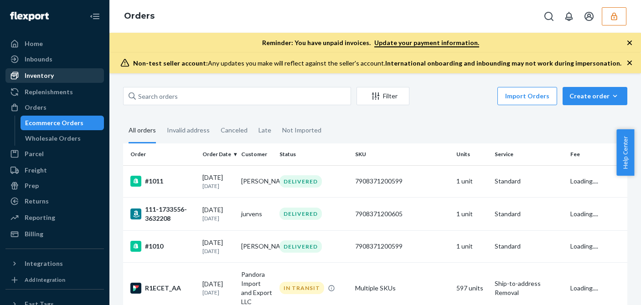
click at [56, 69] on link "Inventory" at bounding box center [54, 75] width 98 height 15
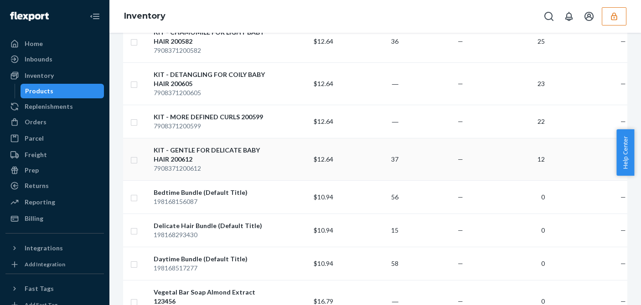
scroll to position [91, 0]
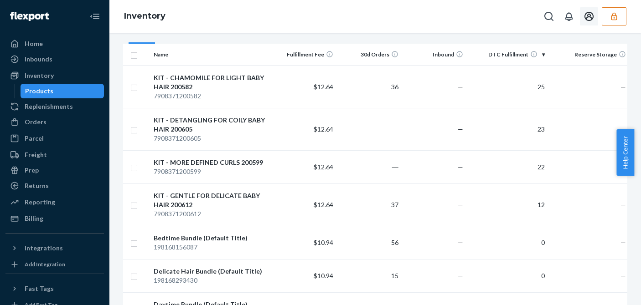
click at [611, 13] on icon "button" at bounding box center [614, 16] width 9 height 9
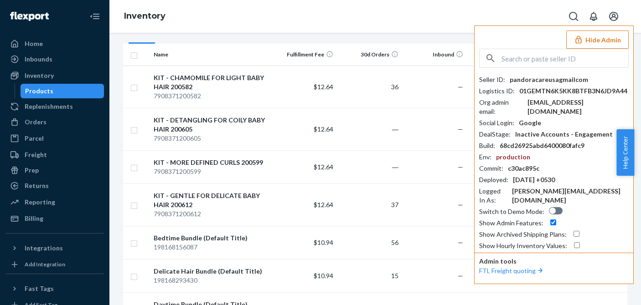
click at [542, 86] on div "Seller ID : pandoracareusagmailcom Logistics ID : 01GEMTN6K5KK8BTFB3N6JD9A44 Or…" at bounding box center [554, 163] width 150 height 176
click at [548, 80] on div "pandoracareusagmailcom" at bounding box center [549, 79] width 78 height 9
copy div "pandoracareusagmailcom"
click at [606, 36] on button "Hide Admin" at bounding box center [597, 40] width 62 height 18
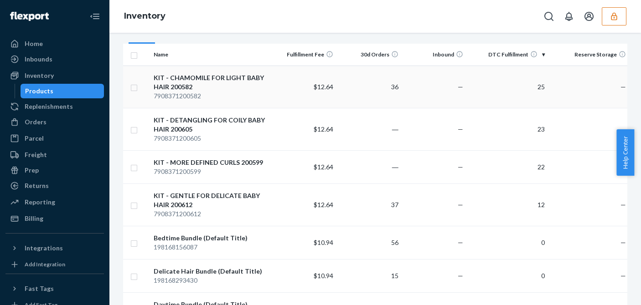
click at [225, 95] on div "7908371200582" at bounding box center [211, 96] width 114 height 9
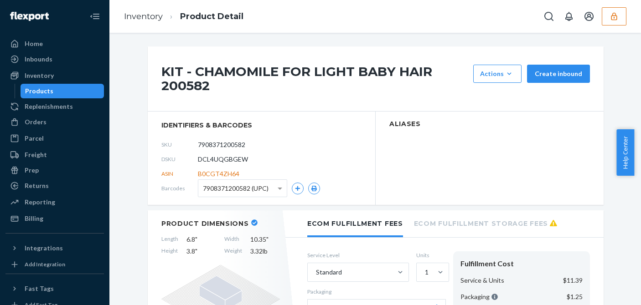
click at [63, 94] on div "Products" at bounding box center [62, 91] width 82 height 13
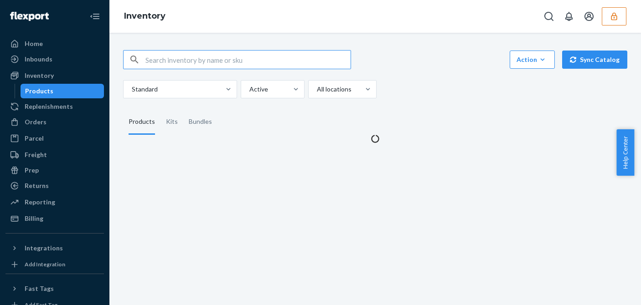
click at [486, 95] on div "Standard Active All locations" at bounding box center [371, 89] width 497 height 18
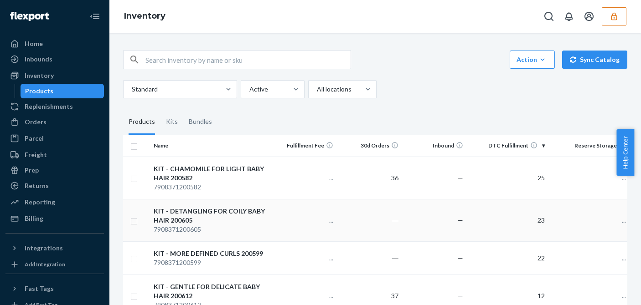
scroll to position [91, 0]
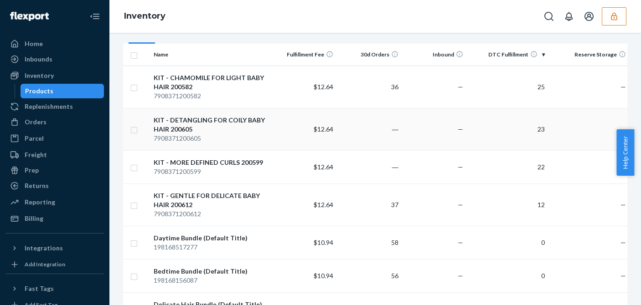
click at [455, 136] on td "—" at bounding box center [434, 129] width 65 height 42
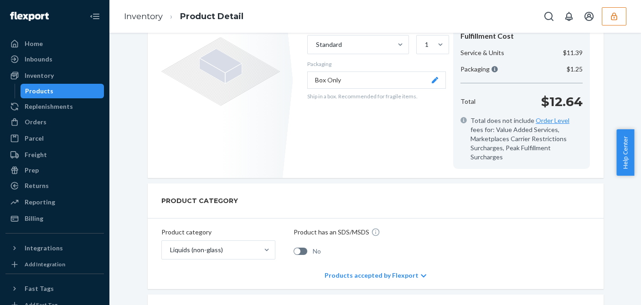
scroll to position [365, 0]
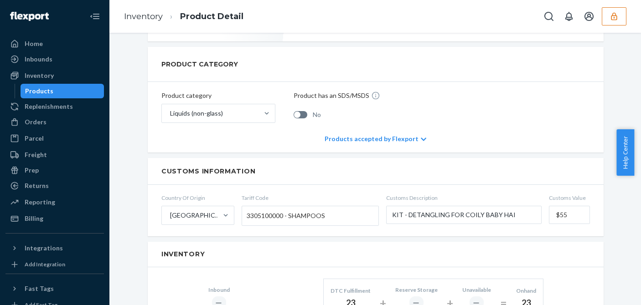
click at [81, 91] on div "Products" at bounding box center [62, 91] width 82 height 13
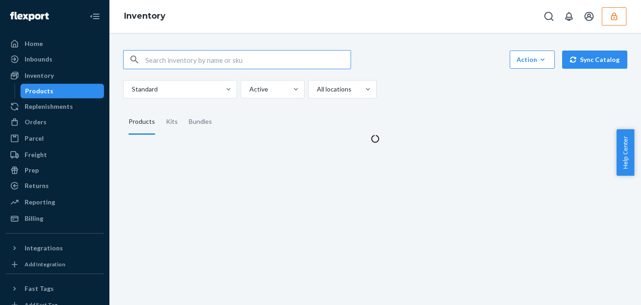
click at [454, 124] on fieldset "Products Kits Bundles" at bounding box center [375, 122] width 504 height 26
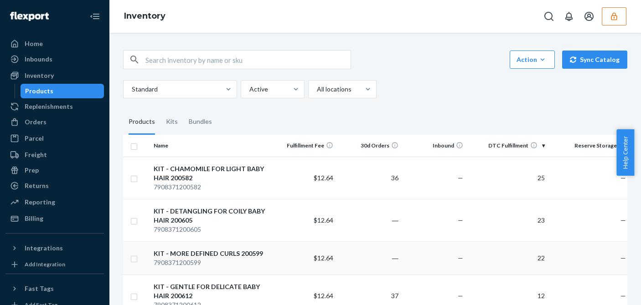
click at [505, 258] on td "22" at bounding box center [507, 258] width 81 height 33
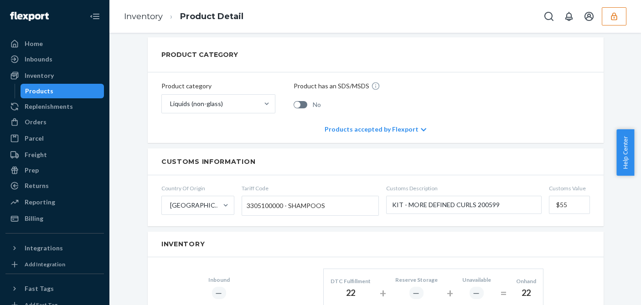
scroll to position [410, 0]
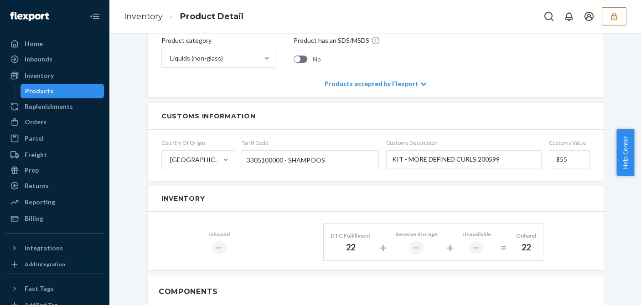
drag, startPoint x: 128, startPoint y: 266, endPoint x: 118, endPoint y: 269, distance: 10.4
click at [128, 266] on div "KIT - MORE DEFINED CURLS 200599 Actions Add components Hide Request removal Cre…" at bounding box center [375, 239] width 518 height 1207
click at [64, 87] on div "Products" at bounding box center [62, 91] width 82 height 13
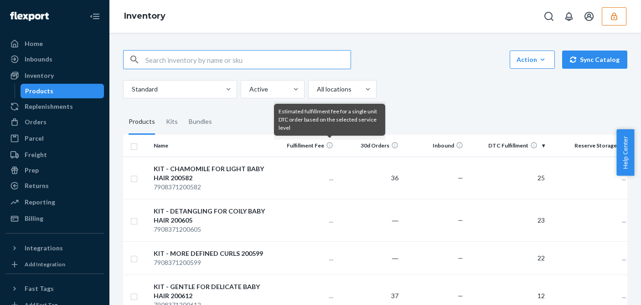
click at [441, 97] on div "Standard Active All locations" at bounding box center [371, 89] width 497 height 18
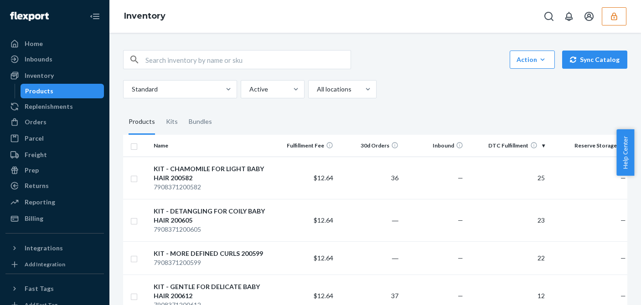
scroll to position [91, 0]
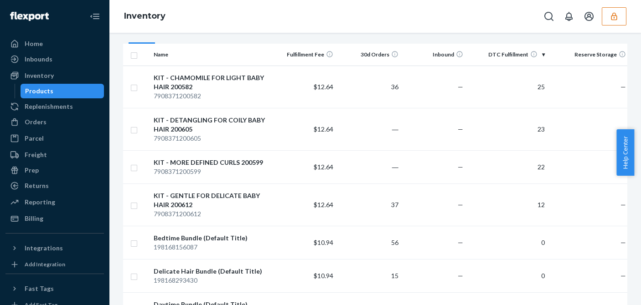
click at [488, 198] on td "12" at bounding box center [507, 205] width 81 height 42
